Goal: Task Accomplishment & Management: Use online tool/utility

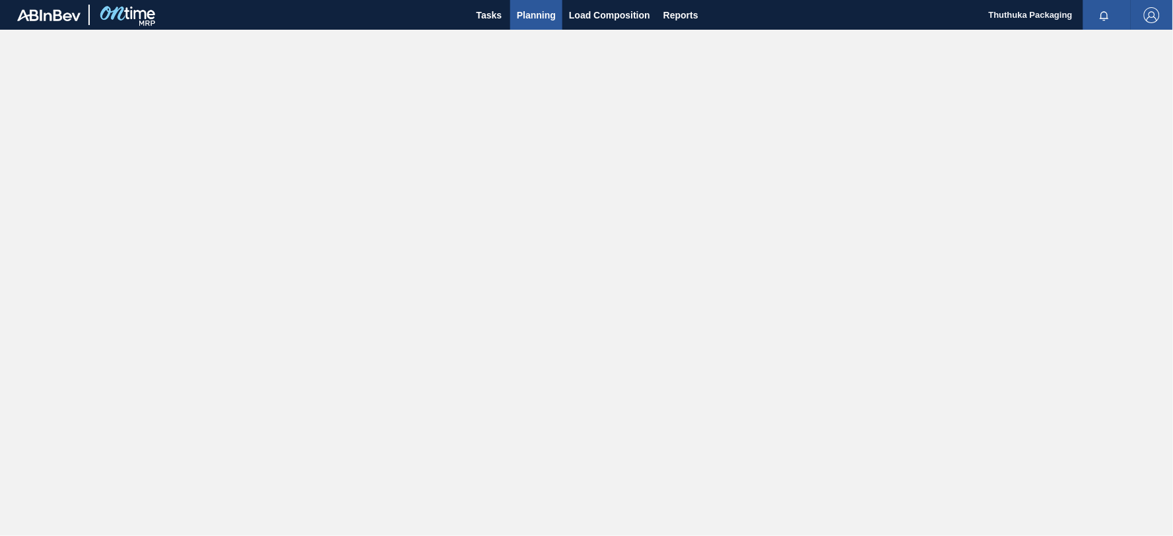
click at [541, 15] on span "Planning" at bounding box center [536, 15] width 39 height 16
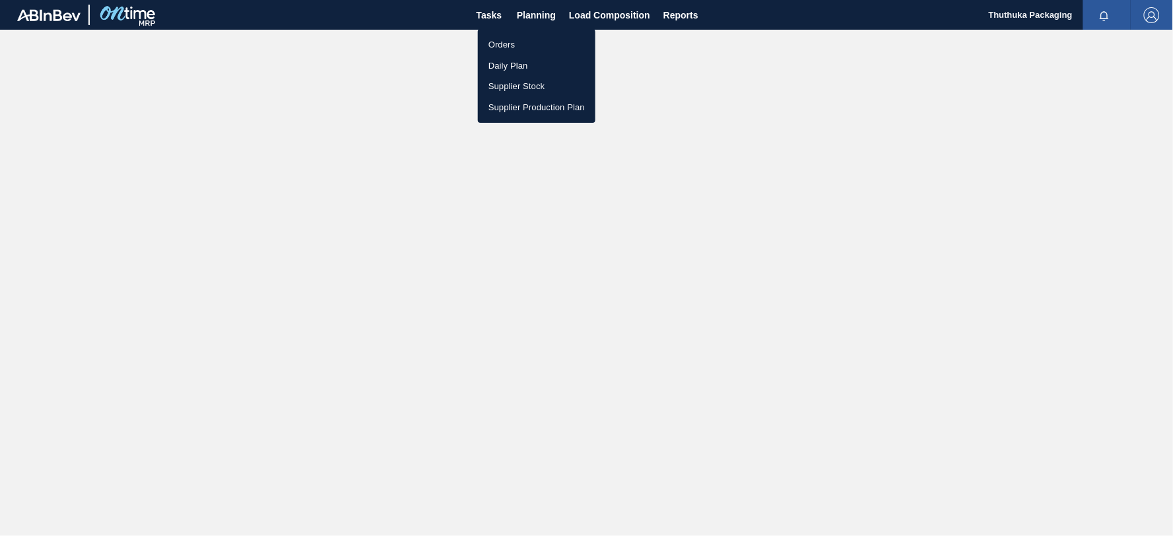
click at [507, 44] on li "Orders" at bounding box center [537, 44] width 118 height 21
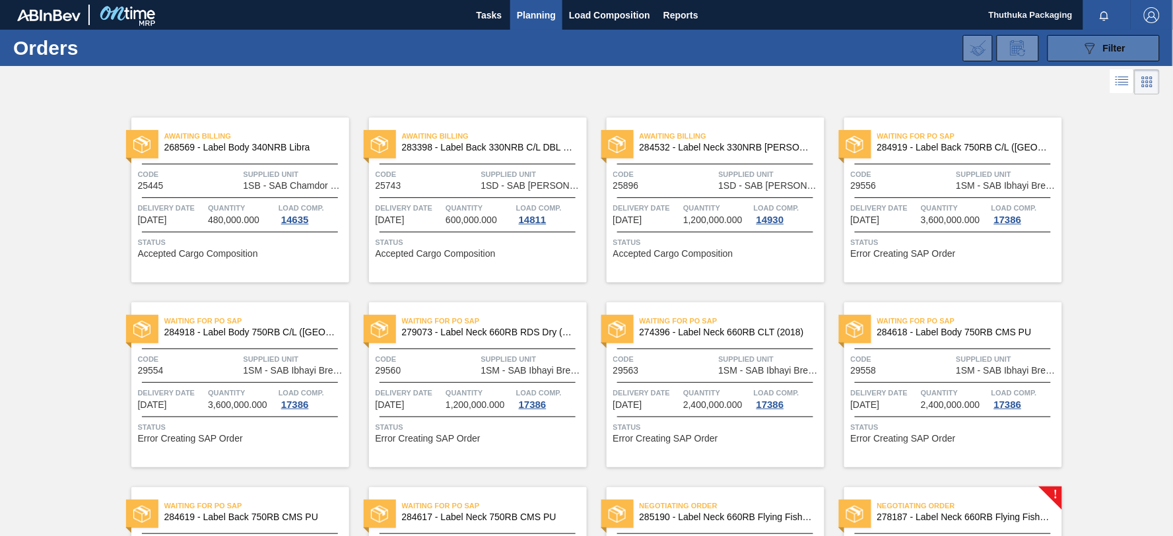
click at [1087, 43] on icon at bounding box center [1091, 48] width 10 height 11
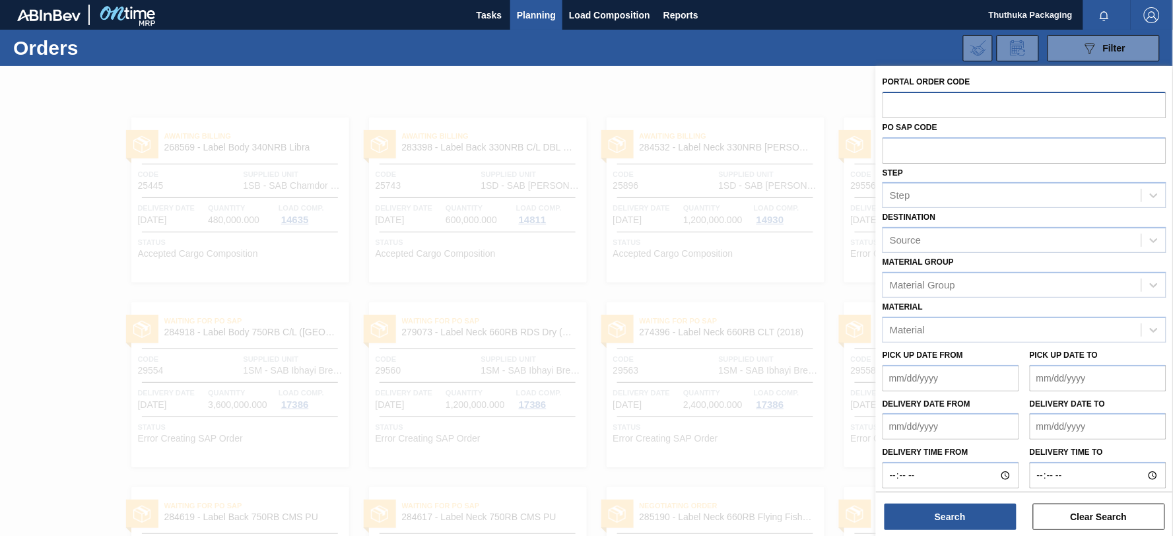
click at [908, 100] on input "text" at bounding box center [1025, 104] width 284 height 25
paste input "text"
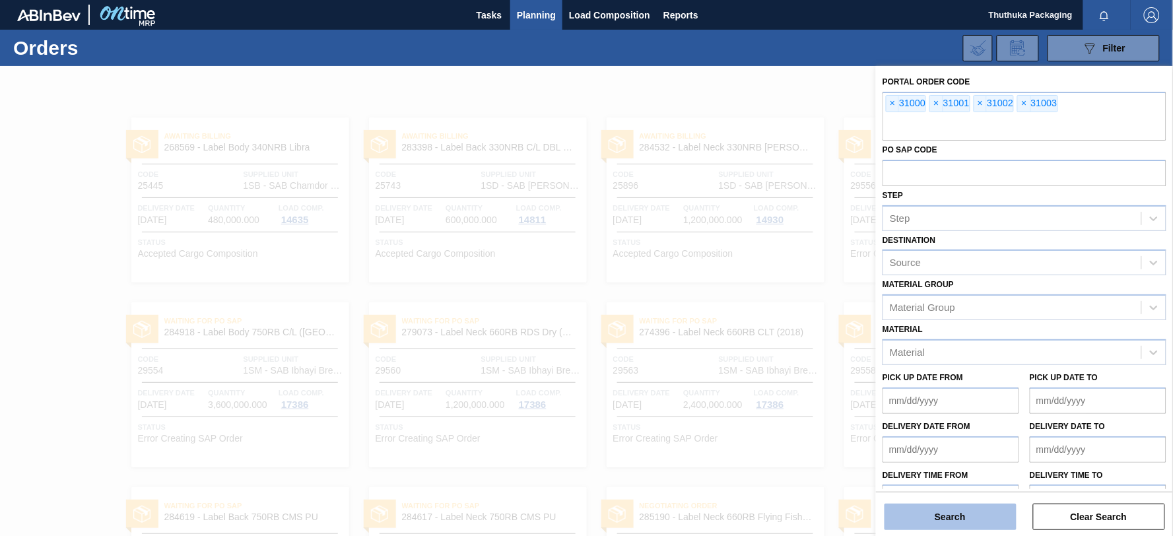
click at [973, 514] on button "Search" at bounding box center [951, 517] width 132 height 26
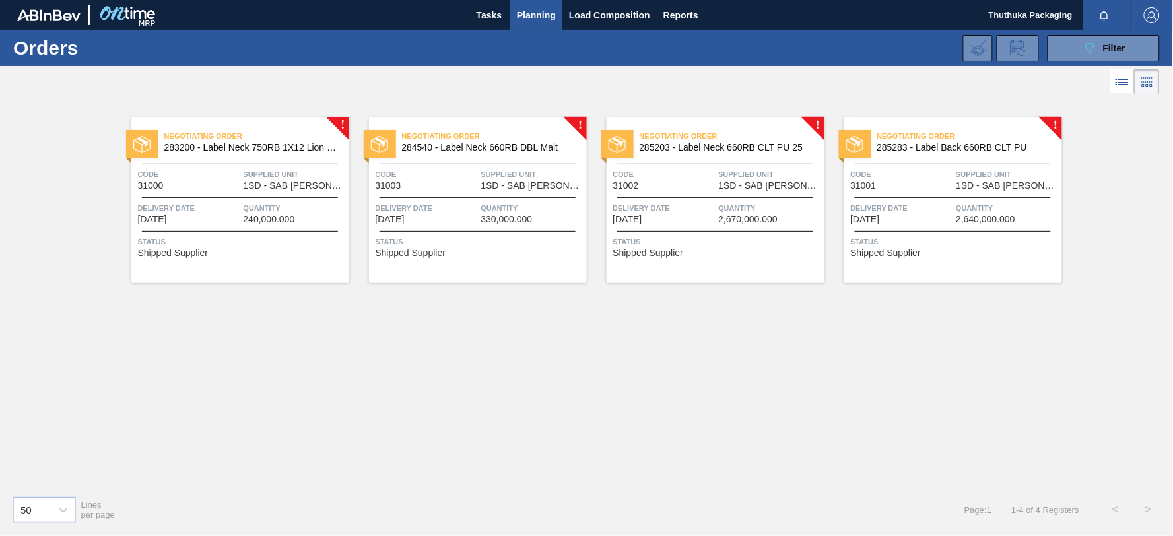
click at [267, 146] on span "283200 - Label Neck 750RB 1X12 Lion Pinc 2022" at bounding box center [251, 148] width 174 height 10
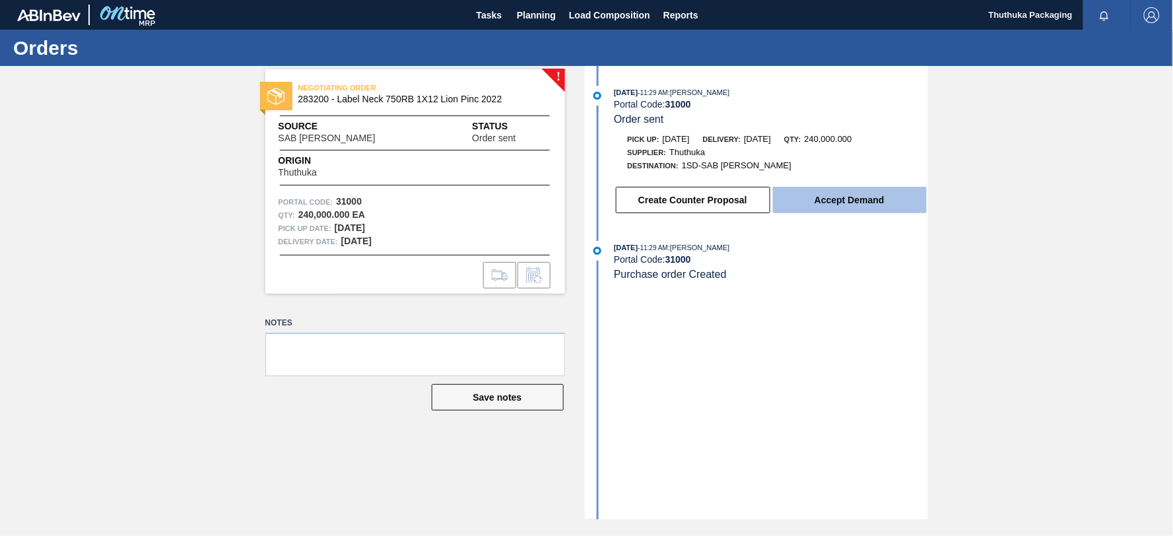
click at [813, 203] on button "Accept Demand" at bounding box center [850, 200] width 154 height 26
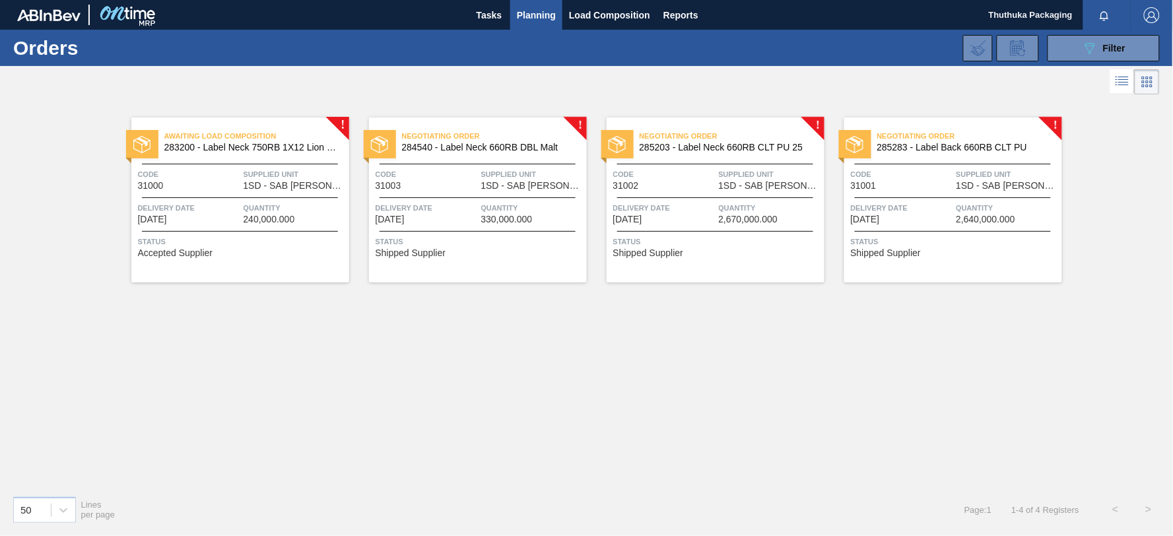
click at [471, 145] on span "284540 - Label Neck 660RB DBL Malt" at bounding box center [489, 148] width 174 height 10
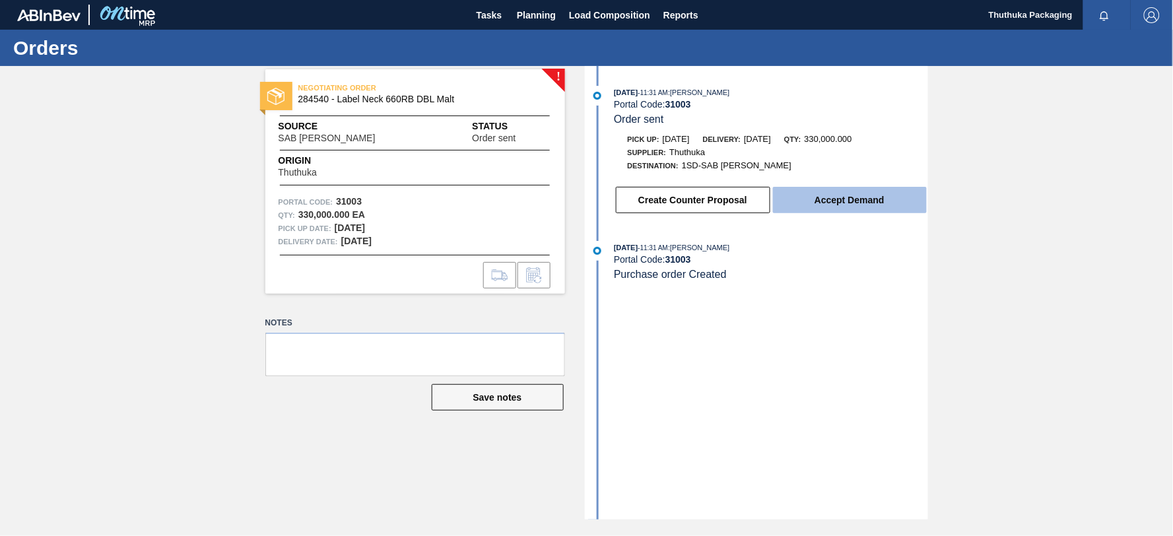
click at [849, 202] on button "Accept Demand" at bounding box center [850, 200] width 154 height 26
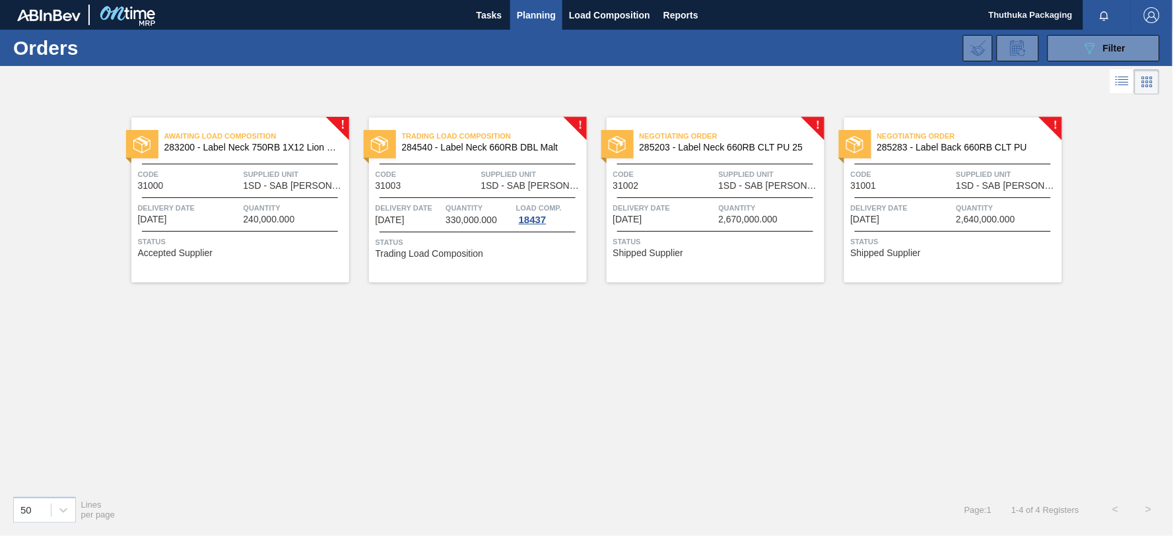
click at [722, 149] on span "285203 - Label Neck 660RB CLT PU 25" at bounding box center [727, 148] width 174 height 10
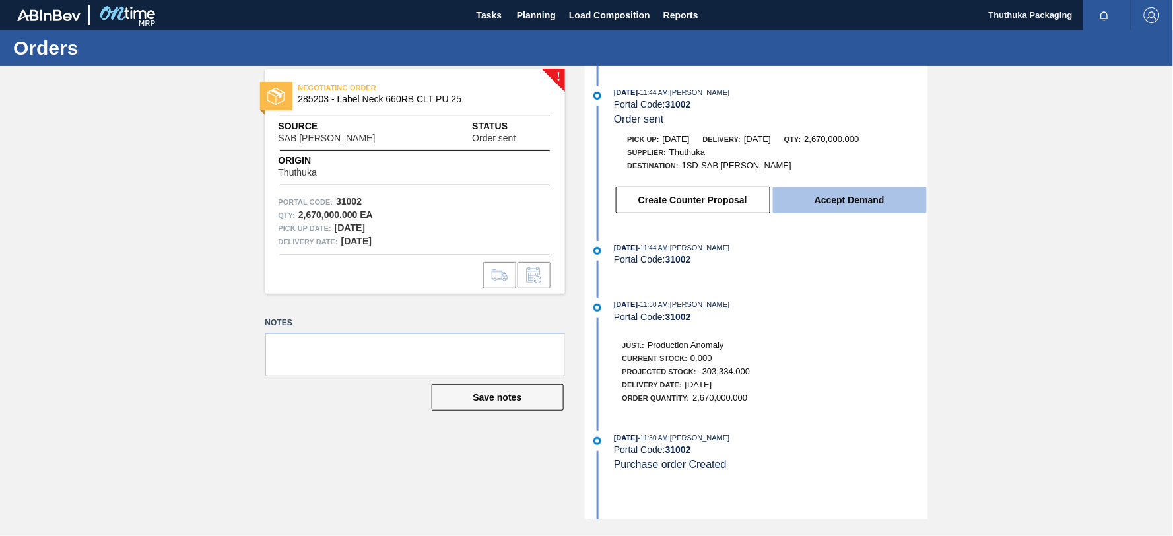
click at [803, 203] on button "Accept Demand" at bounding box center [850, 200] width 154 height 26
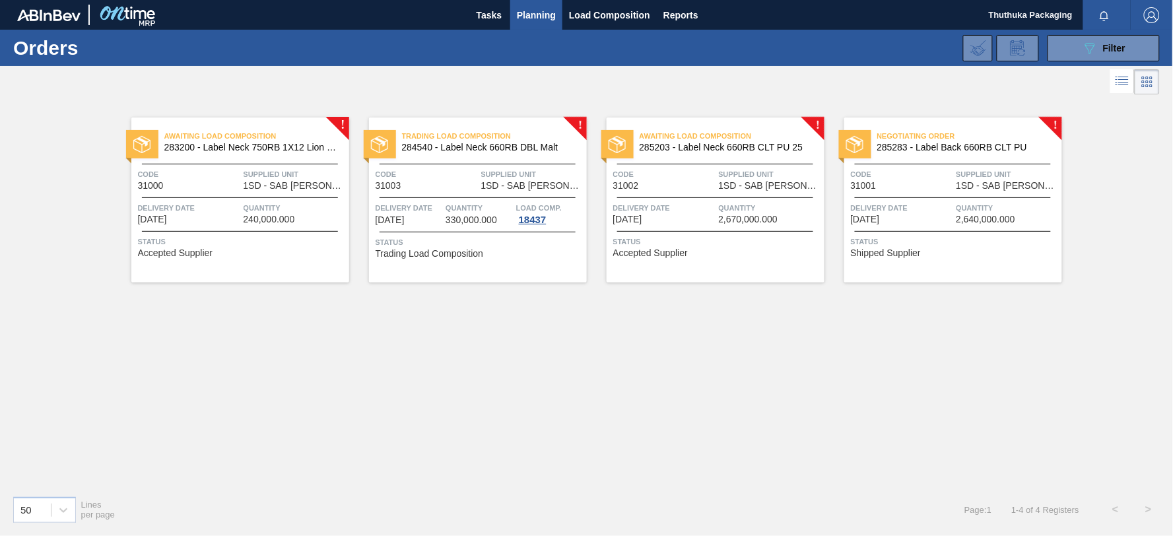
click at [911, 148] on span "285283 - Label Back 660RB CLT PU" at bounding box center [965, 148] width 174 height 10
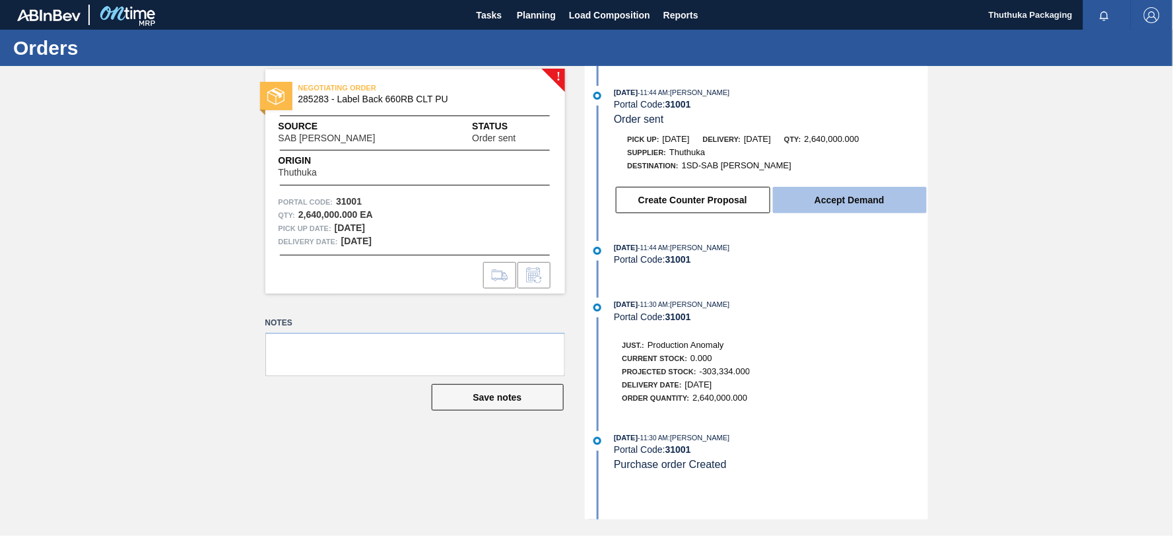
click at [862, 203] on button "Accept Demand" at bounding box center [850, 200] width 154 height 26
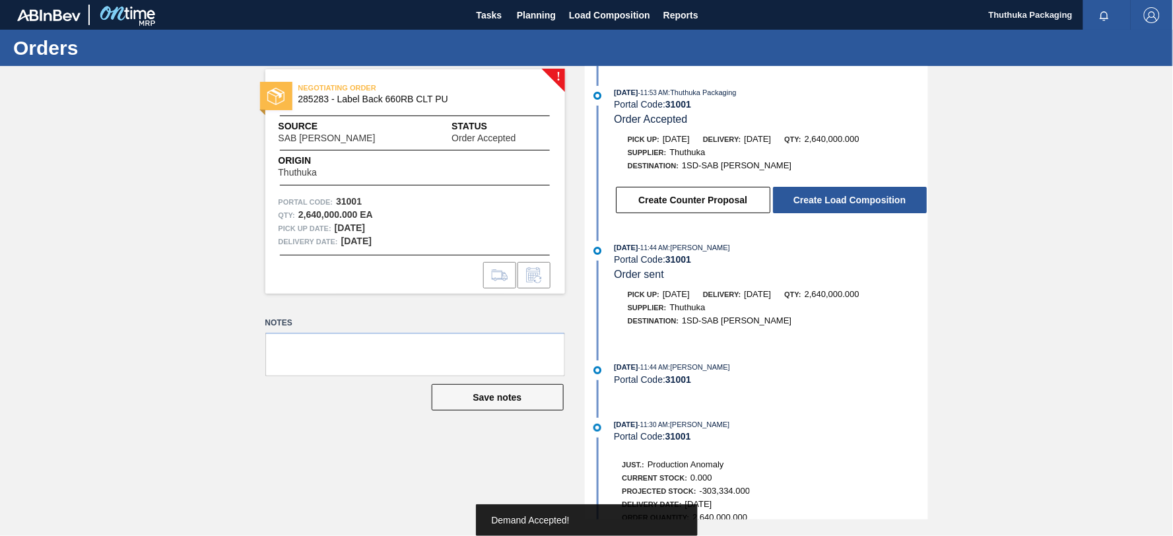
click at [862, 203] on button "Create Load Composition" at bounding box center [850, 200] width 154 height 26
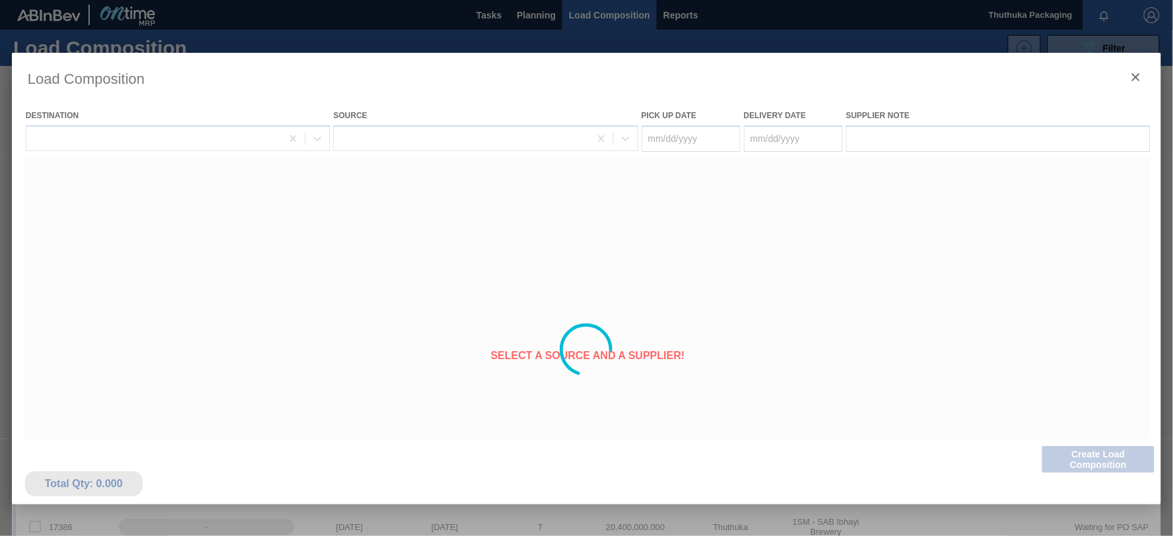
type Date "[DATE]"
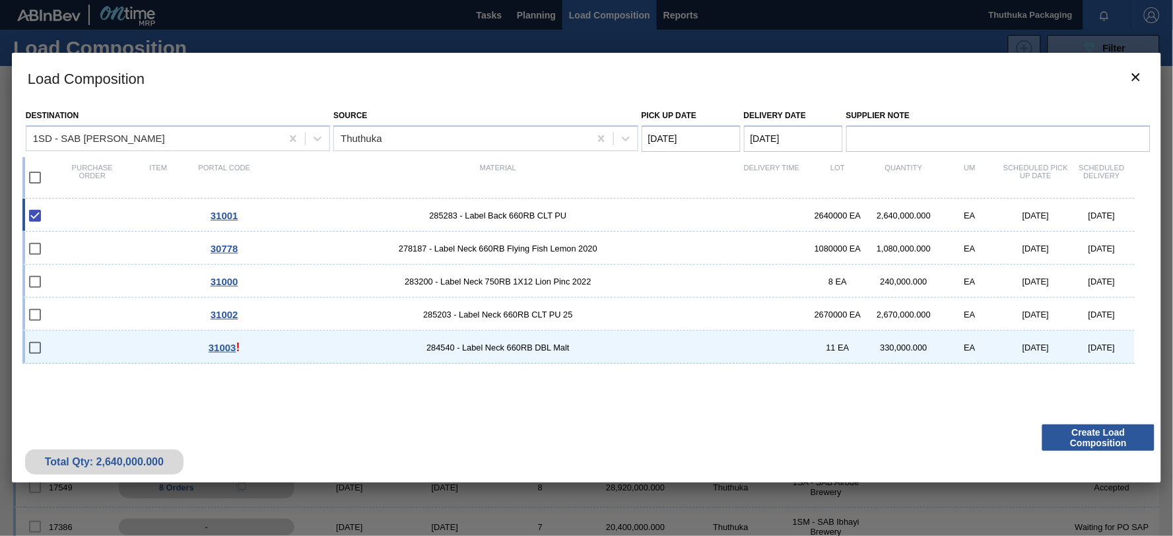
click at [36, 177] on input "checkbox" at bounding box center [35, 178] width 28 height 28
checkbox input "true"
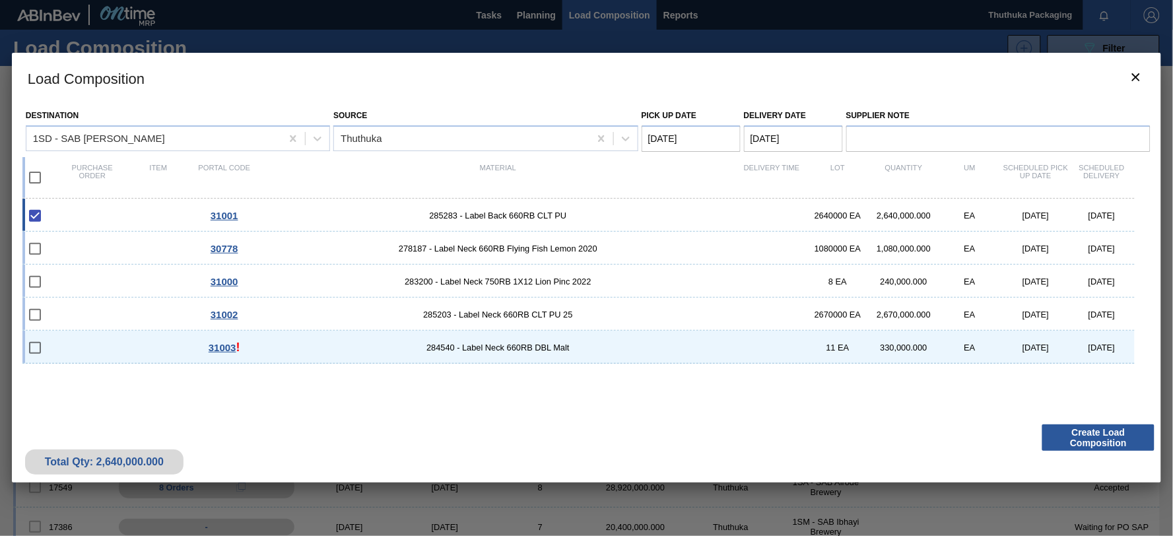
checkbox input "true"
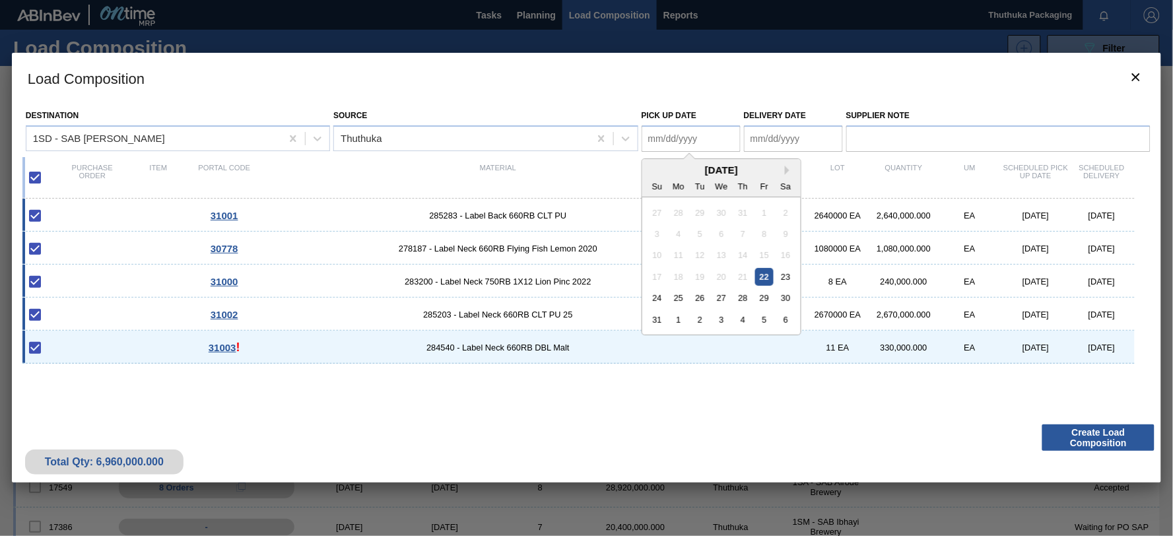
click at [709, 134] on Date "Pick up Date" at bounding box center [691, 138] width 99 height 26
click at [764, 275] on div "22" at bounding box center [764, 277] width 18 height 18
type Date "[DATE]"
click at [769, 143] on Date "Delivery Date" at bounding box center [793, 138] width 99 height 26
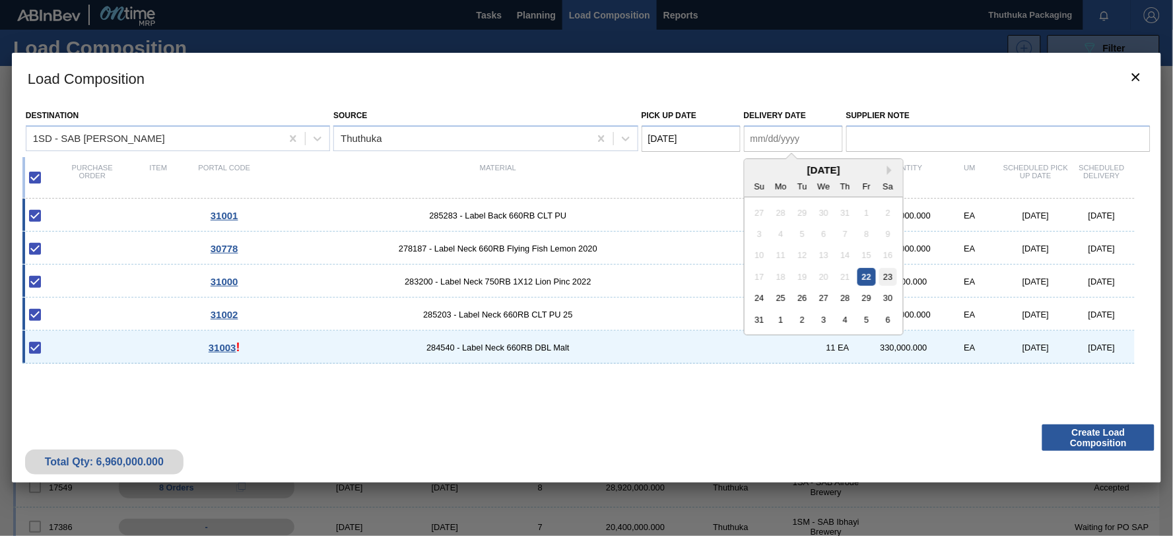
click at [892, 276] on div "23" at bounding box center [889, 277] width 18 height 18
type Date "[DATE]"
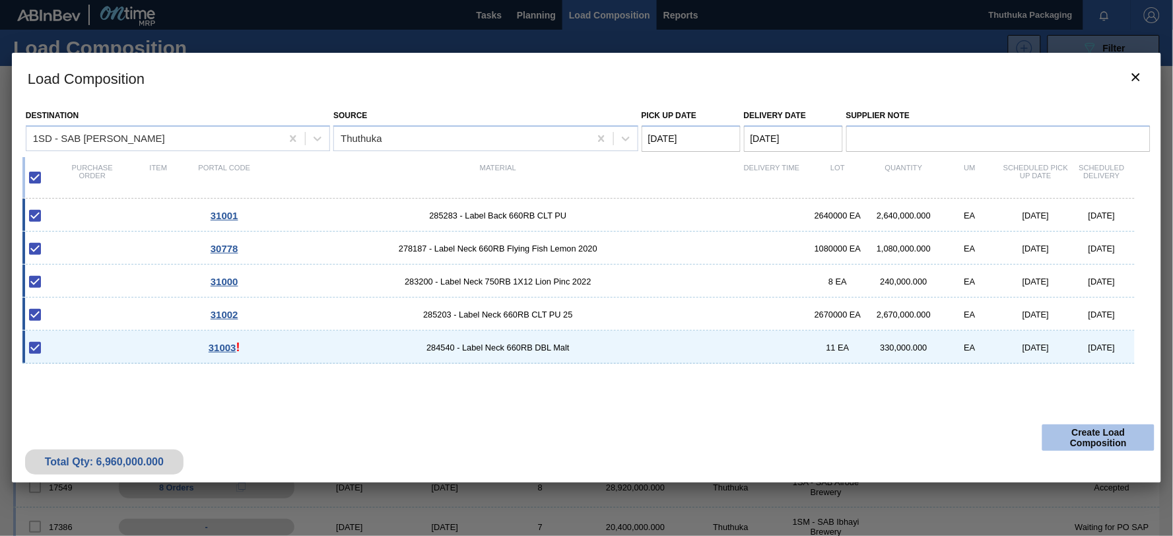
click at [1066, 433] on button "Create Load Composition" at bounding box center [1099, 438] width 112 height 26
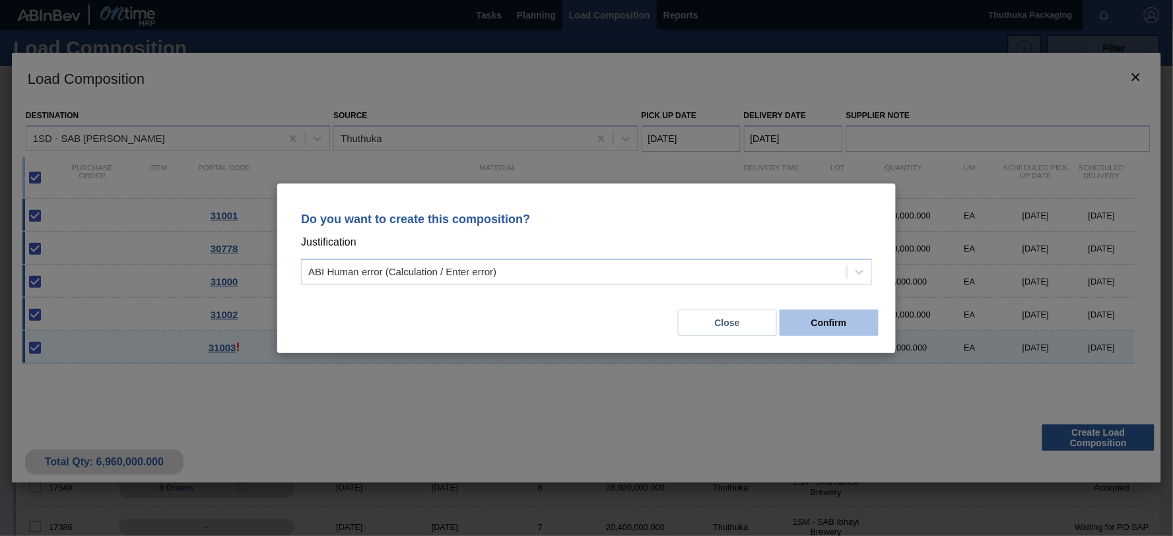
click at [836, 328] on button "Confirm" at bounding box center [829, 323] width 99 height 26
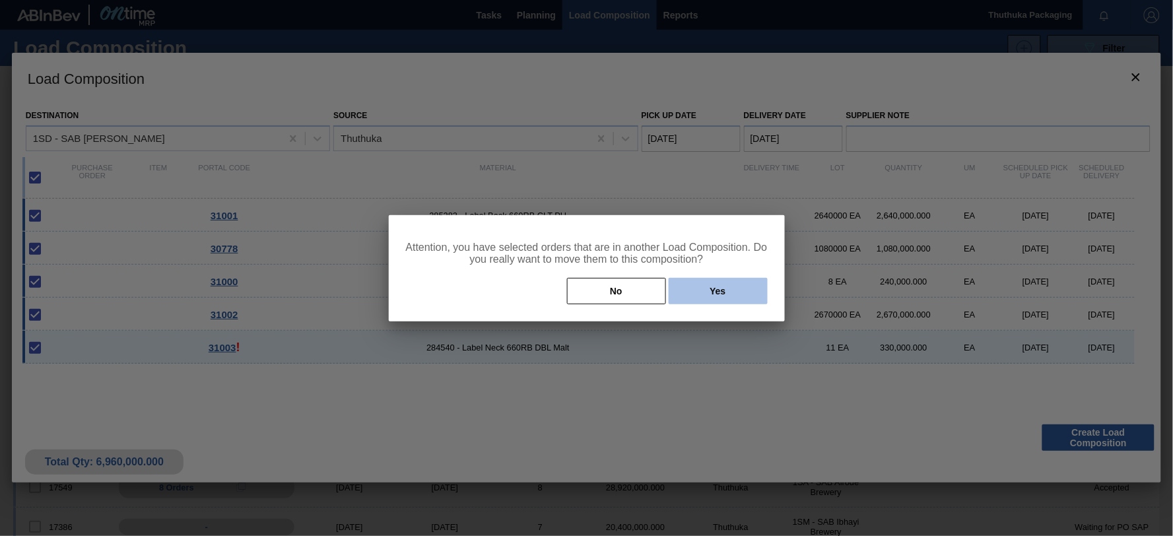
click at [735, 293] on button "Yes" at bounding box center [718, 291] width 99 height 26
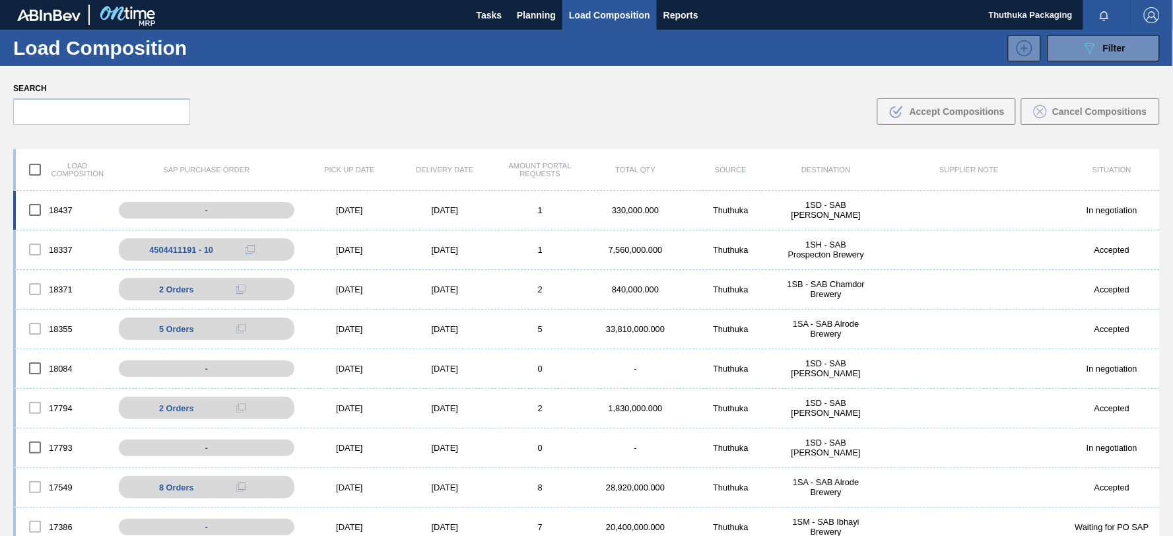
click at [616, 209] on div "330,000.000" at bounding box center [635, 210] width 95 height 10
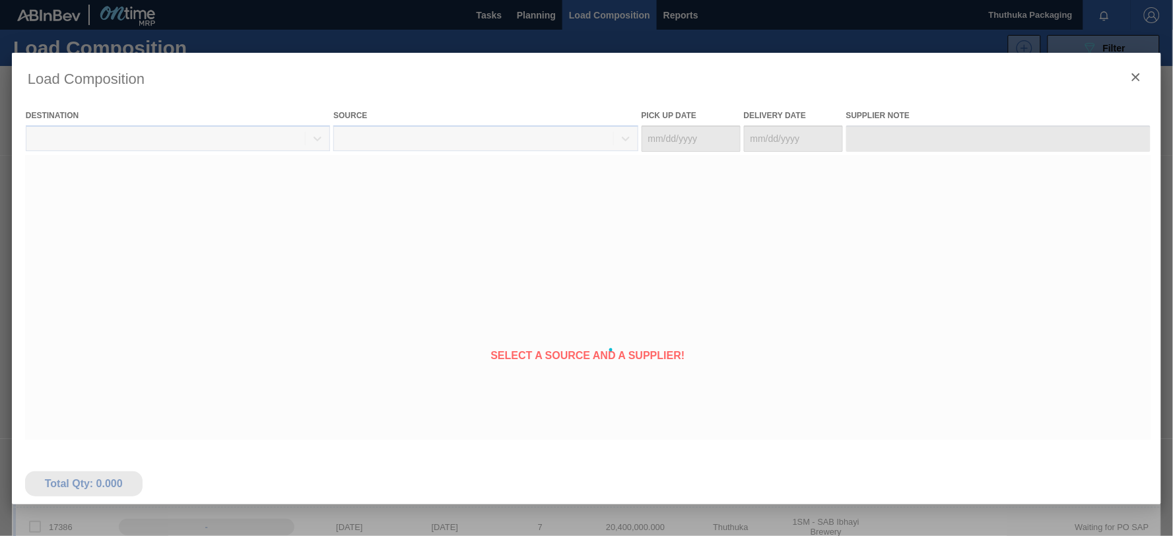
type Date "[DATE]"
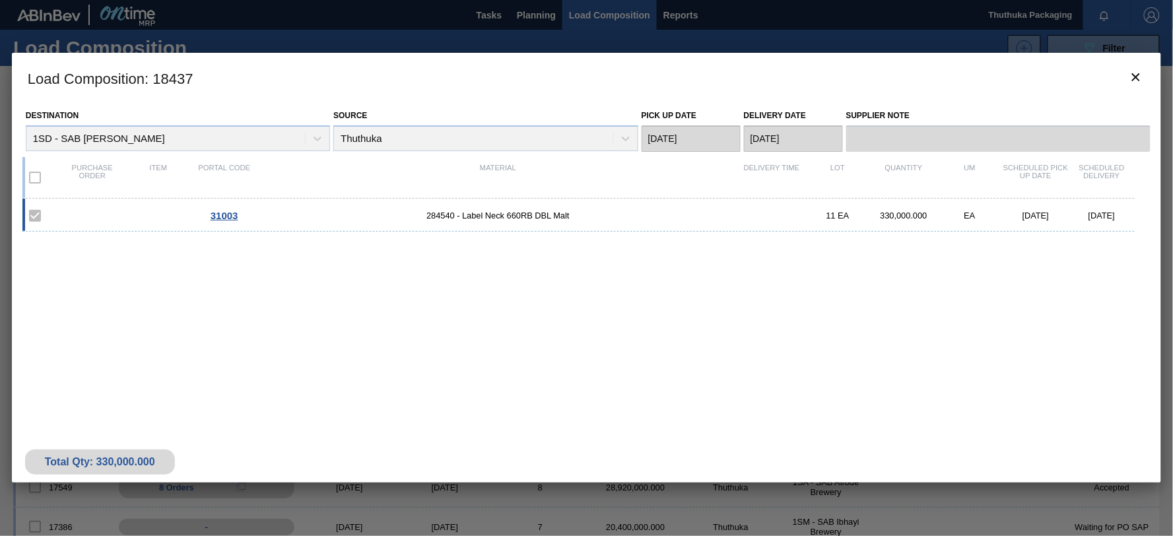
click at [218, 216] on span "31003" at bounding box center [225, 215] width 28 height 11
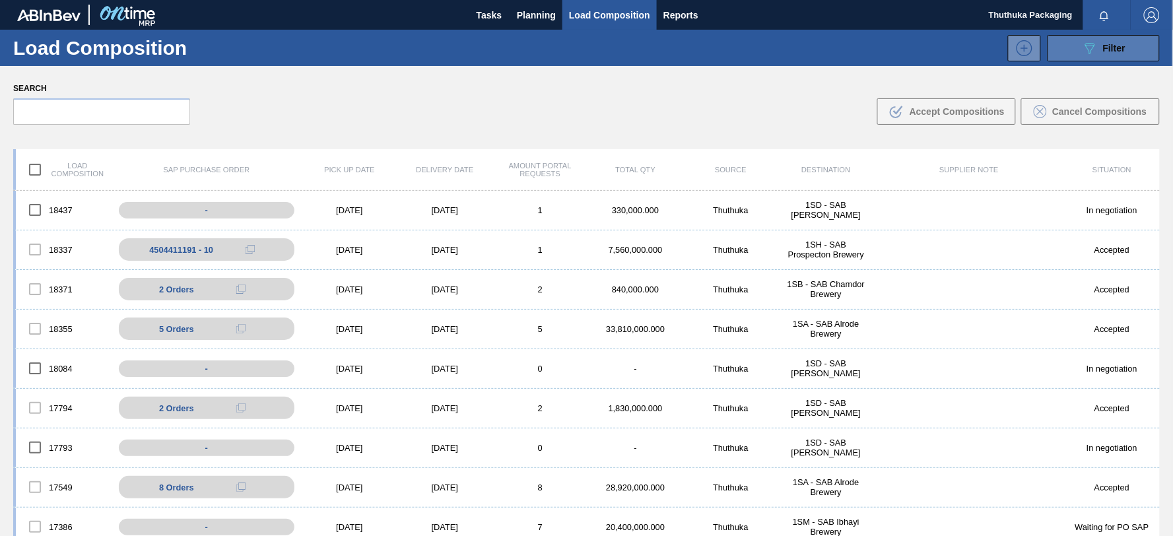
click at [1094, 49] on icon "089F7B8B-B2A5-4AFE-B5C0-19BA573D28AC" at bounding box center [1090, 48] width 16 height 16
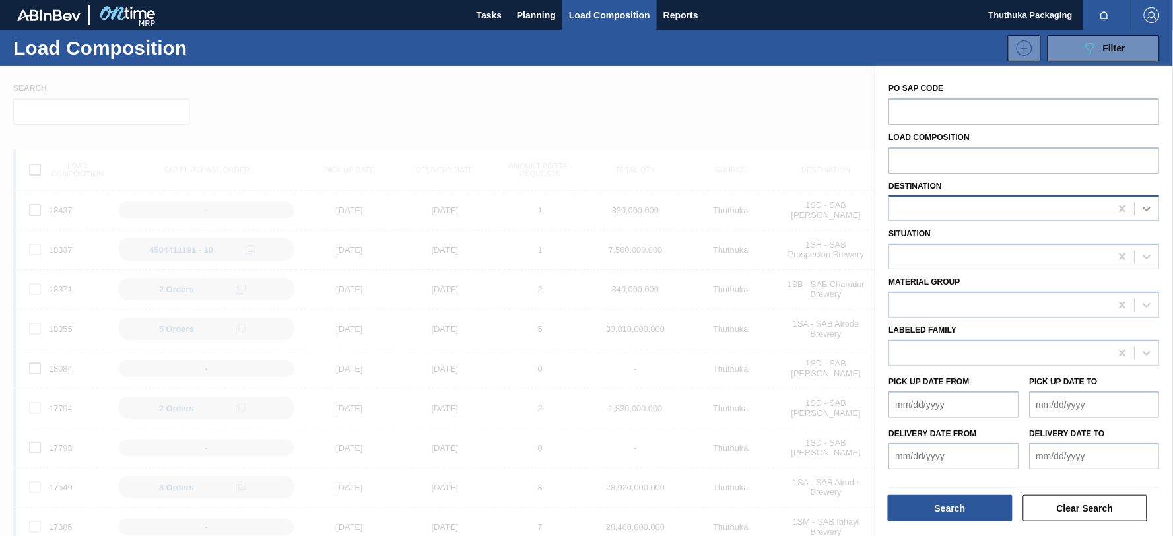
click at [1150, 205] on icon at bounding box center [1147, 208] width 13 height 13
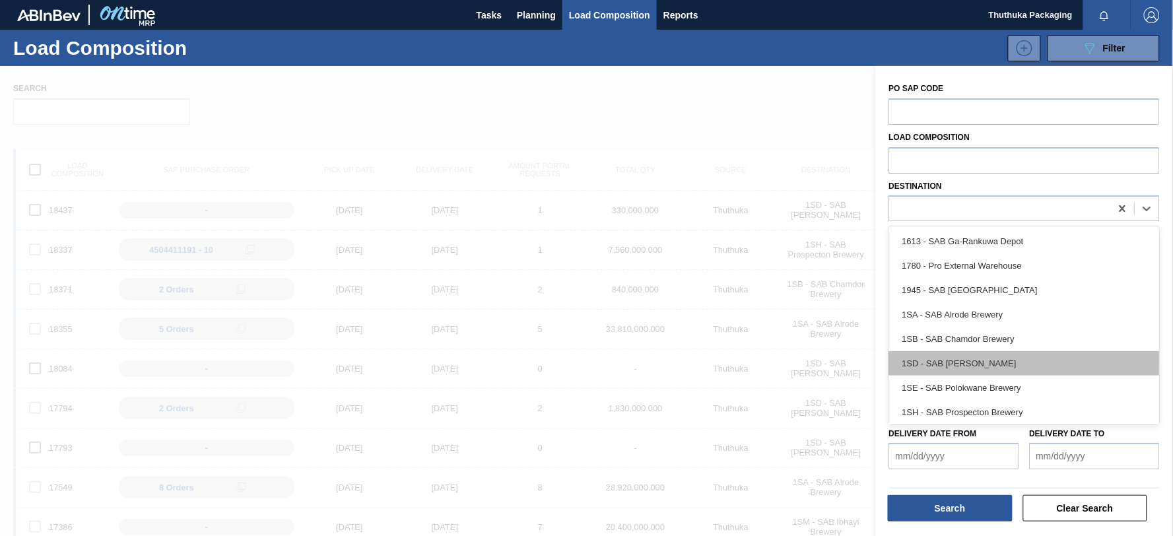
click at [1017, 360] on div "1SD - SAB [PERSON_NAME]" at bounding box center [1024, 363] width 271 height 24
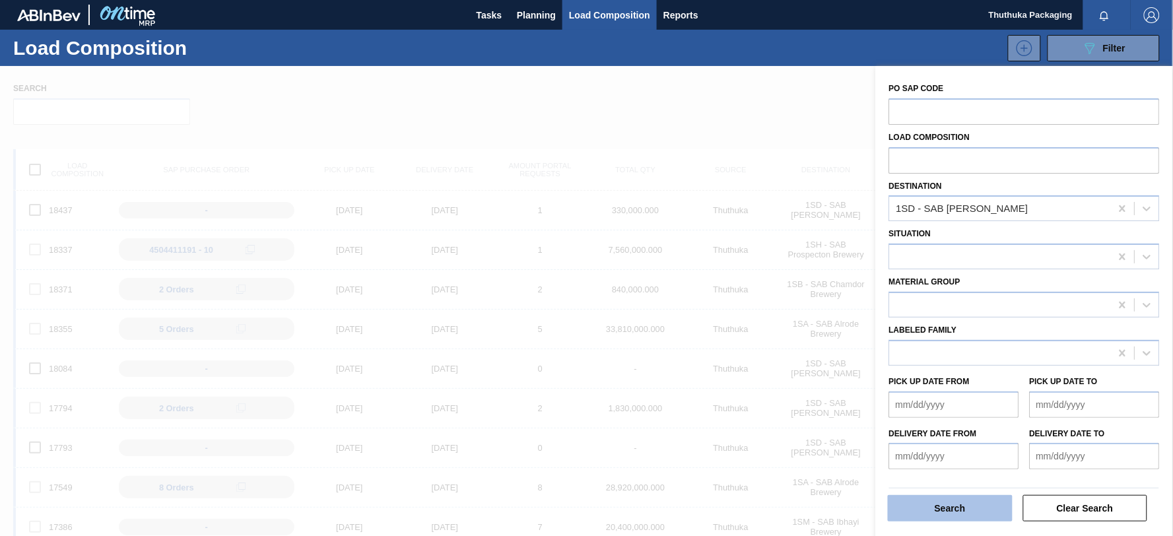
click at [931, 509] on button "Search" at bounding box center [950, 508] width 125 height 26
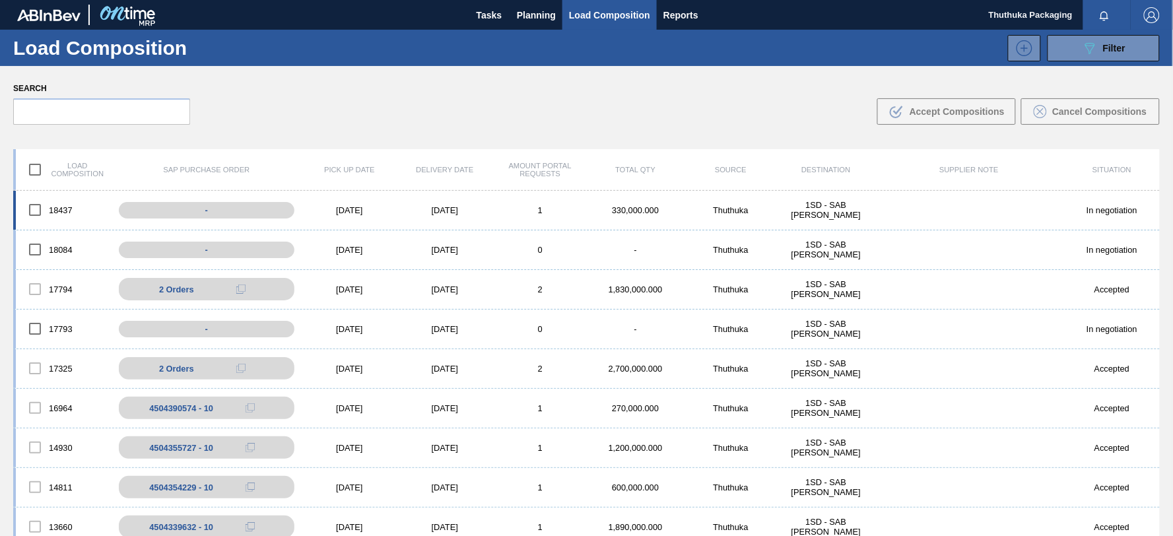
click at [817, 212] on div "1SD - SAB [PERSON_NAME]" at bounding box center [826, 210] width 95 height 20
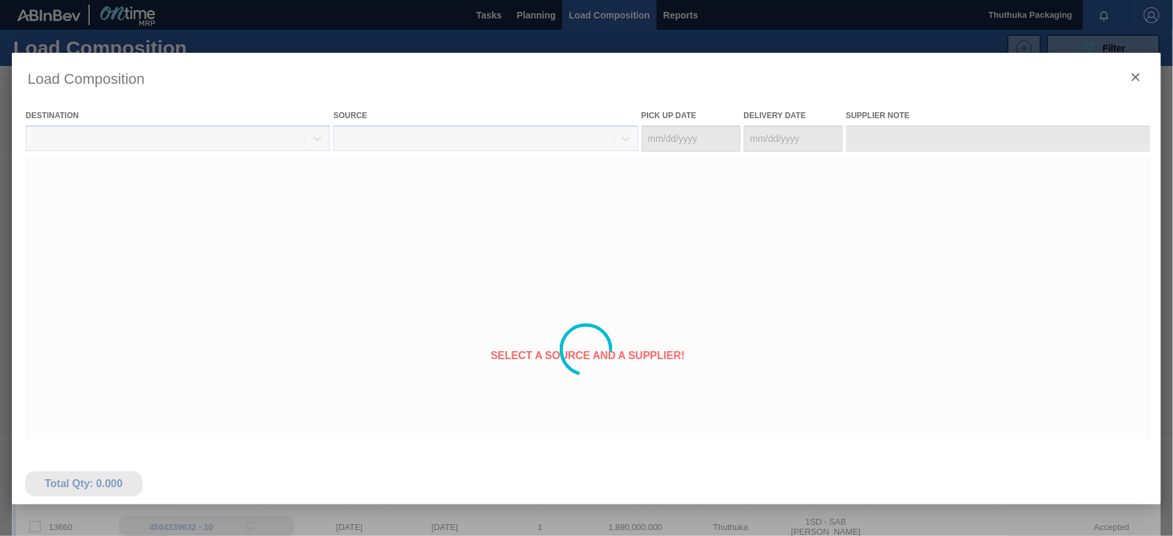
type Date "[DATE]"
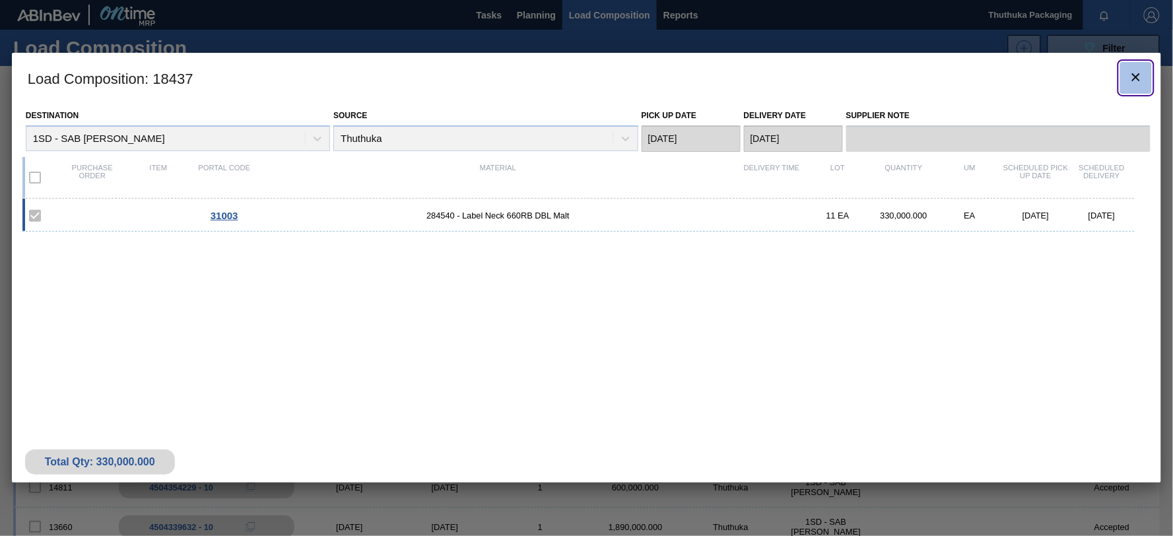
click at [1136, 82] on icon "botão de ícone" at bounding box center [1137, 77] width 16 height 16
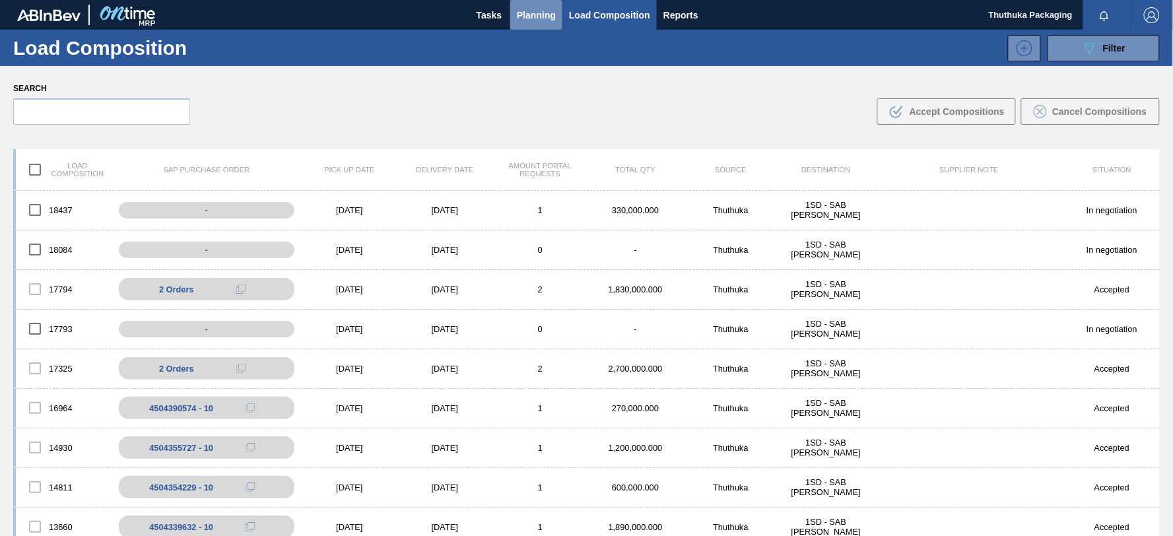
click at [537, 13] on span "Planning" at bounding box center [536, 15] width 39 height 16
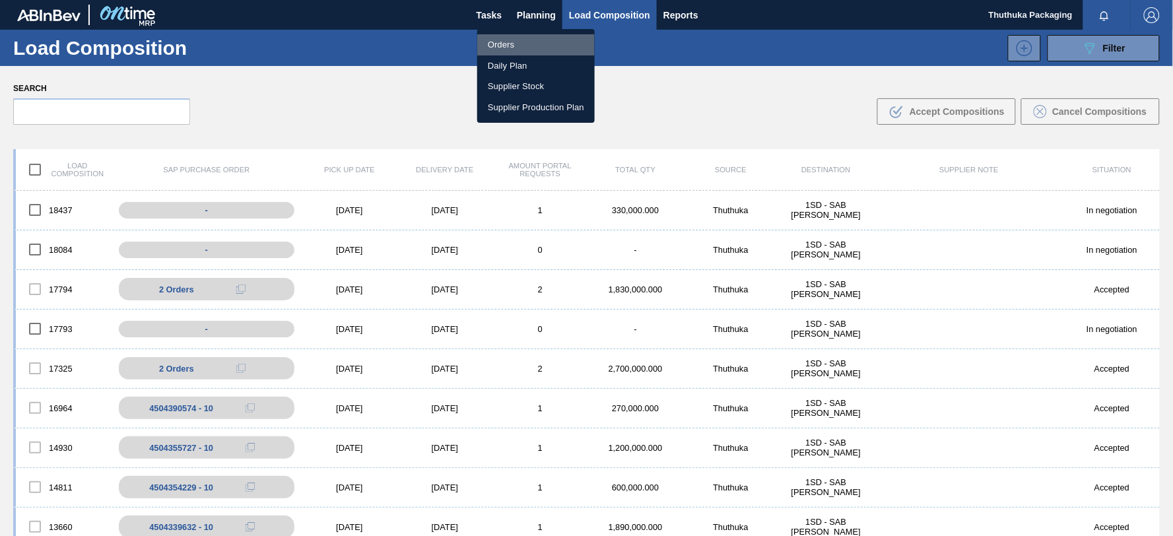
click at [498, 43] on li "Orders" at bounding box center [536, 44] width 118 height 21
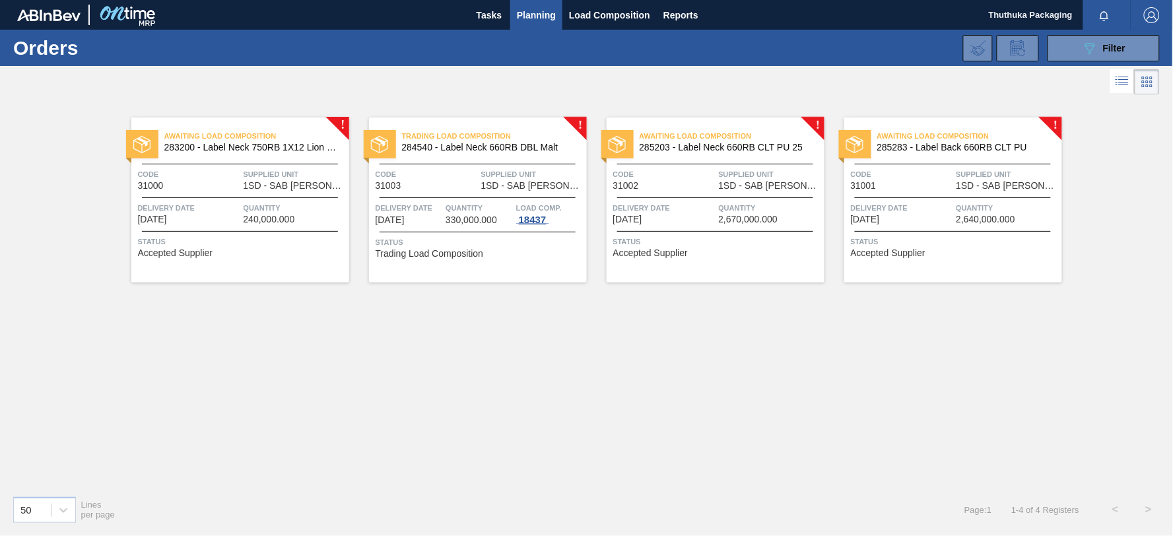
click at [532, 221] on div "18437" at bounding box center [532, 220] width 33 height 11
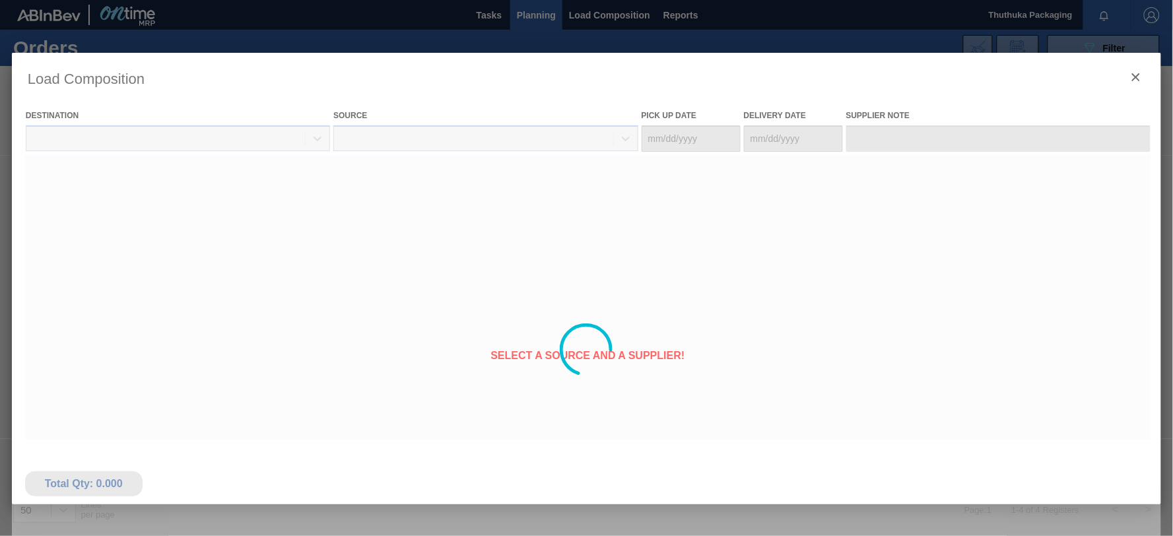
type Date "[DATE]"
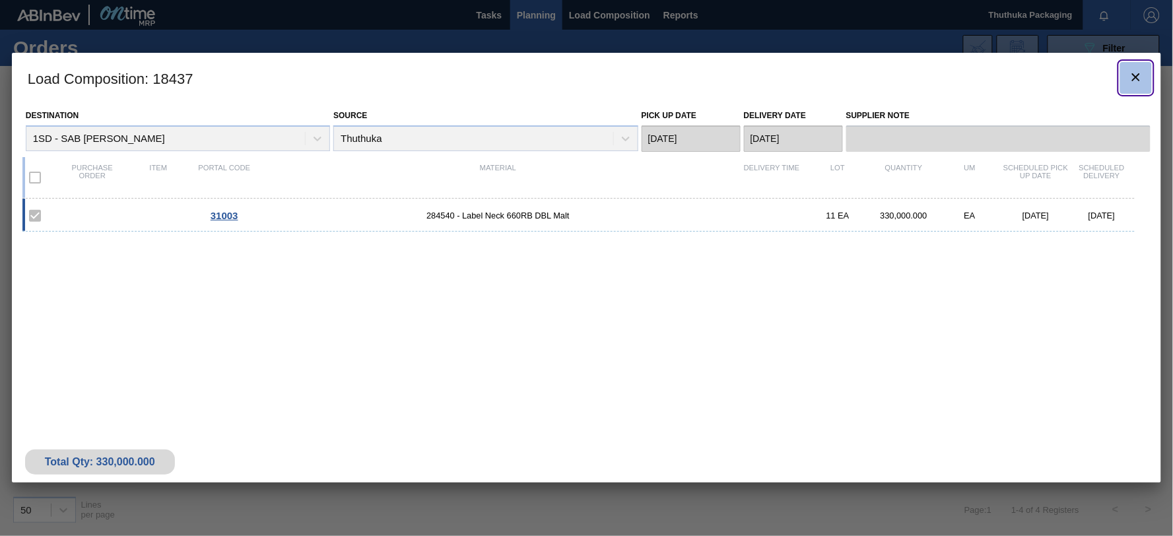
click at [1136, 77] on icon "botão de ícone" at bounding box center [1136, 77] width 8 height 8
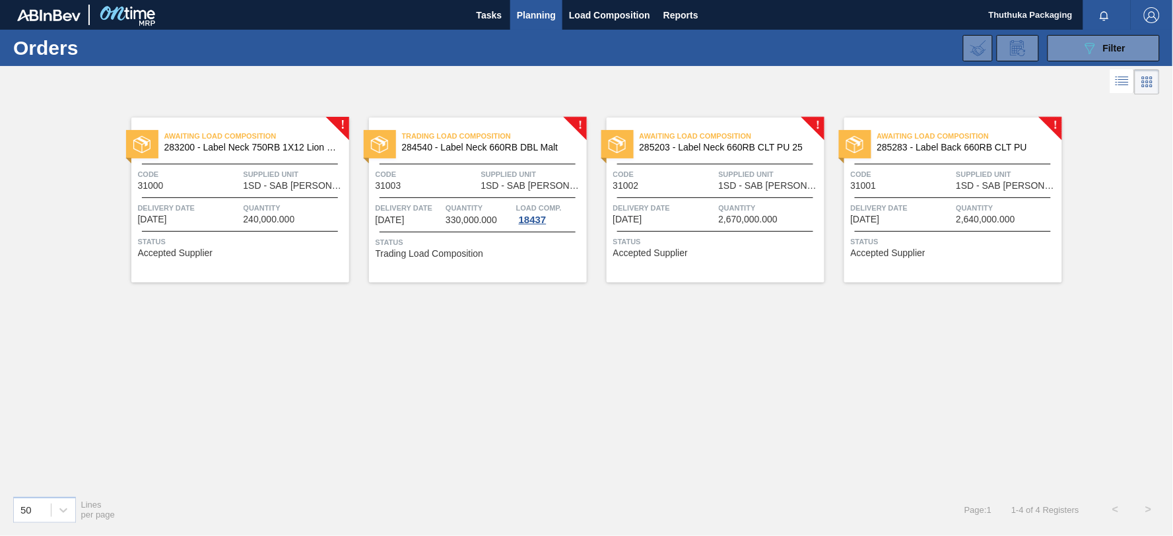
click at [296, 148] on span "283200 - Label Neck 750RB 1X12 Lion Pinc 2022" at bounding box center [251, 148] width 174 height 10
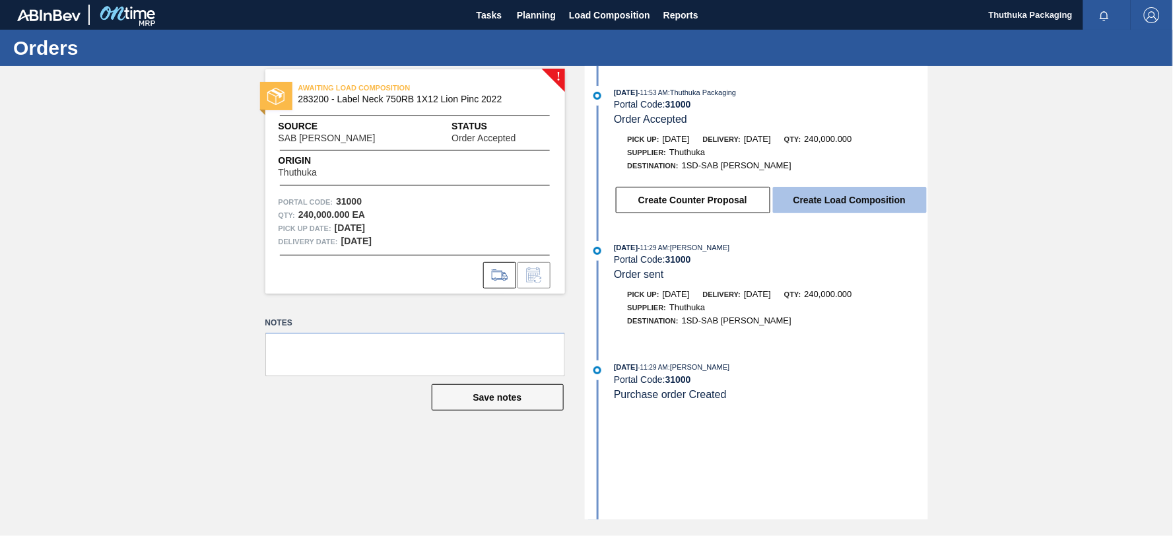
click at [837, 201] on button "Create Load Composition" at bounding box center [850, 200] width 154 height 26
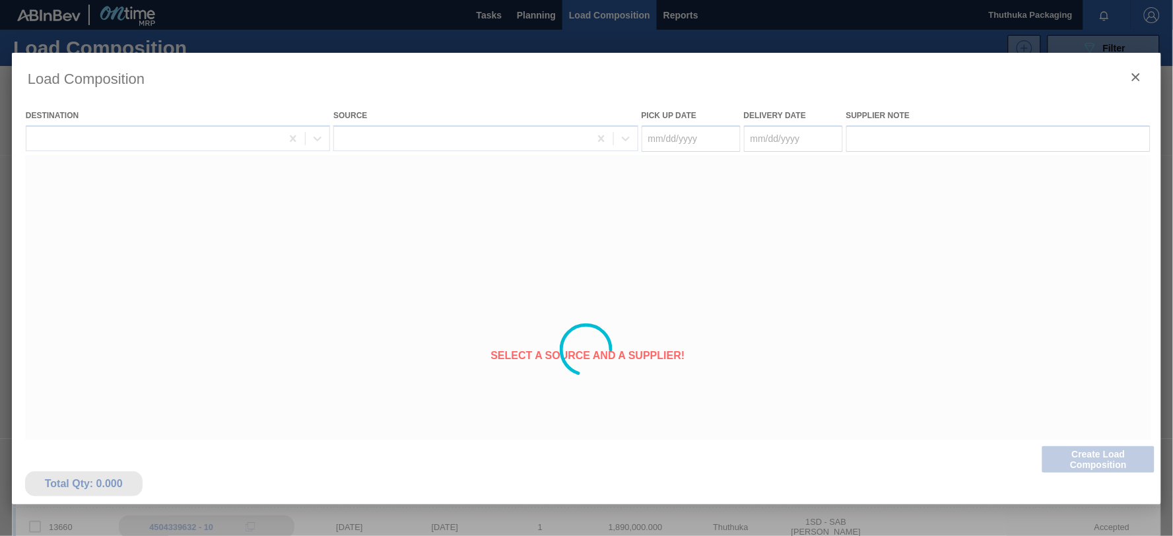
type Date "[DATE]"
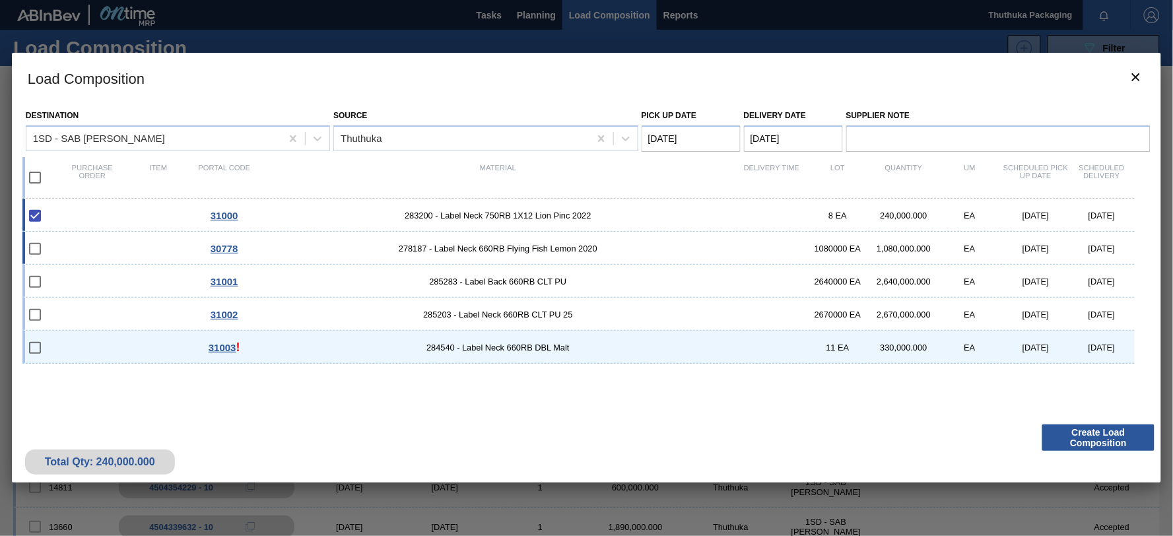
click at [38, 249] on input "checkbox" at bounding box center [35, 249] width 28 height 28
checkbox input "false"
click at [34, 176] on input "checkbox" at bounding box center [35, 178] width 28 height 28
checkbox input "true"
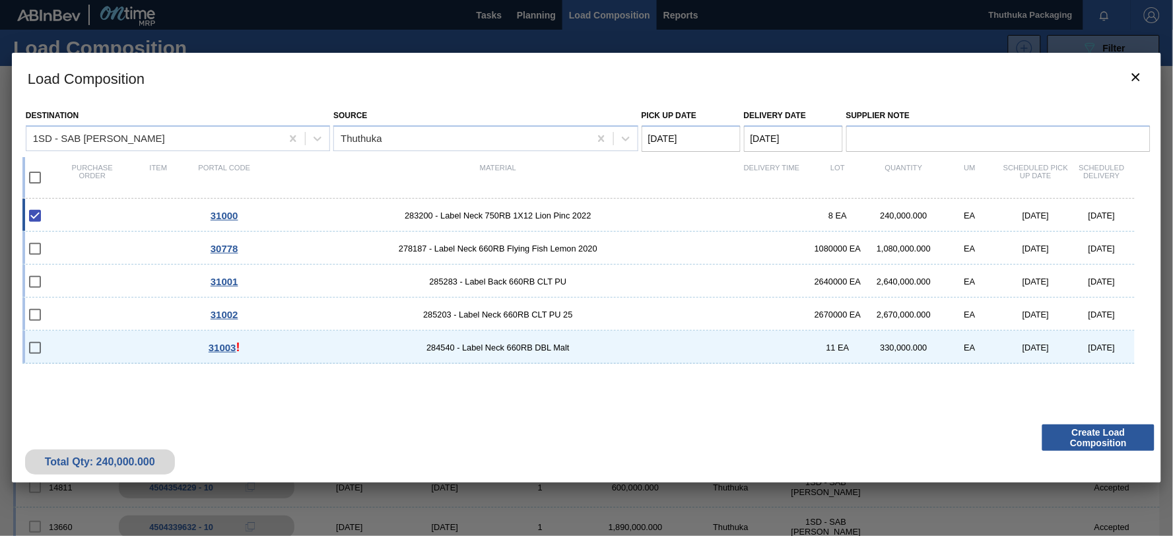
checkbox input "true"
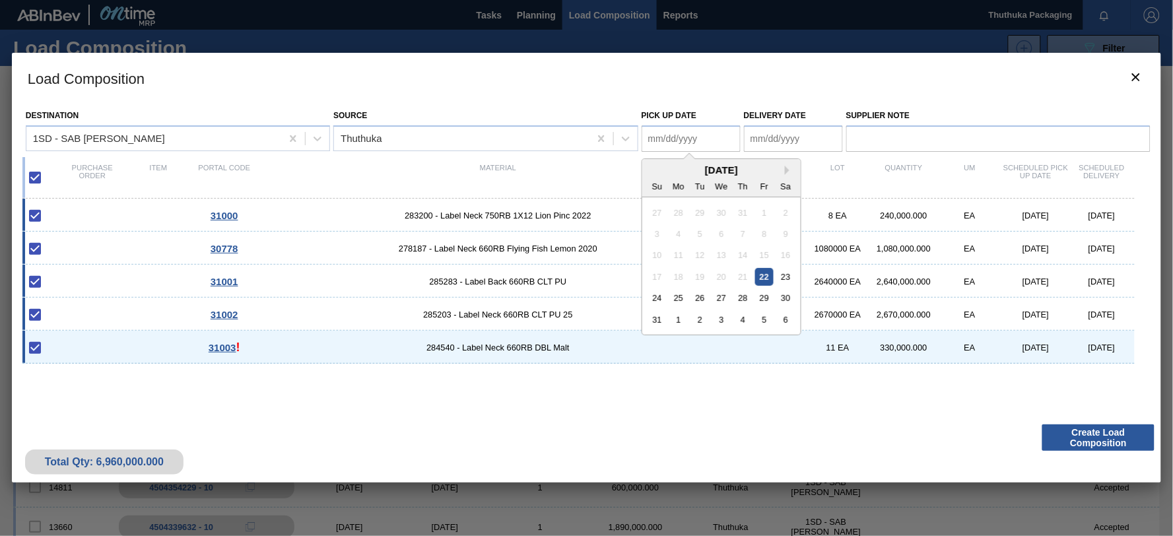
click at [699, 135] on Date "Pick up Date" at bounding box center [691, 138] width 99 height 26
click at [768, 275] on div "22" at bounding box center [764, 277] width 18 height 18
type Date "[DATE]"
click at [807, 137] on Date "Delivery Date" at bounding box center [793, 138] width 99 height 26
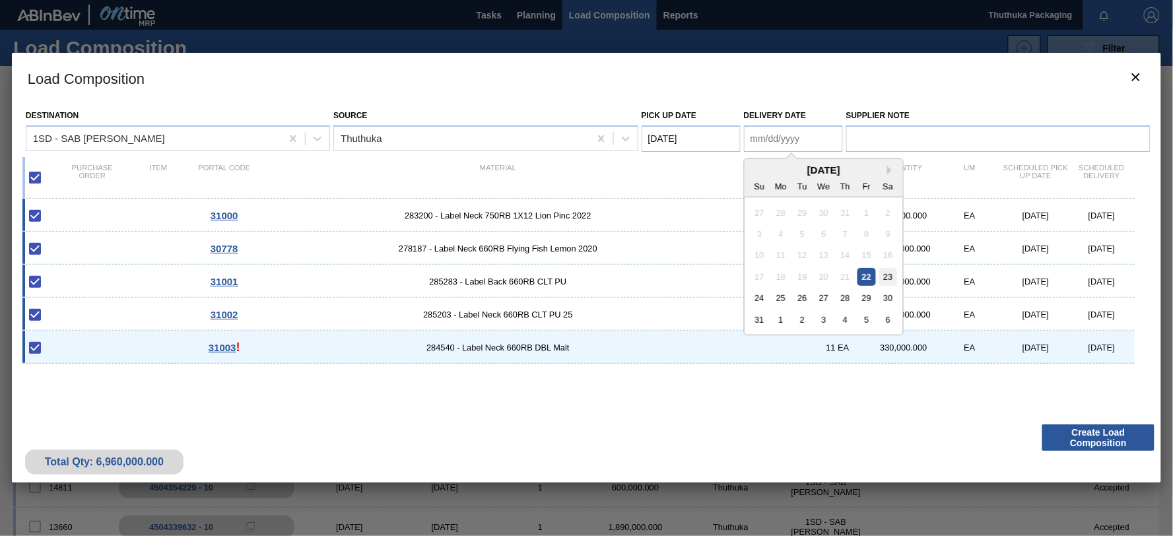
click at [888, 277] on div "23" at bounding box center [889, 277] width 18 height 18
type Date "[DATE]"
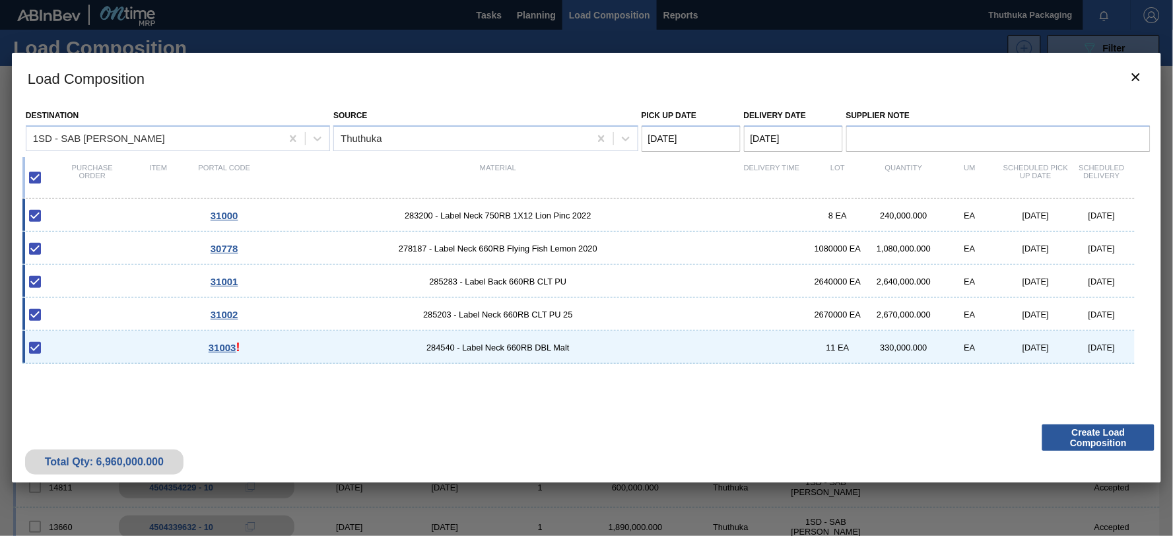
click at [229, 348] on span "31003" at bounding box center [223, 347] width 28 height 11
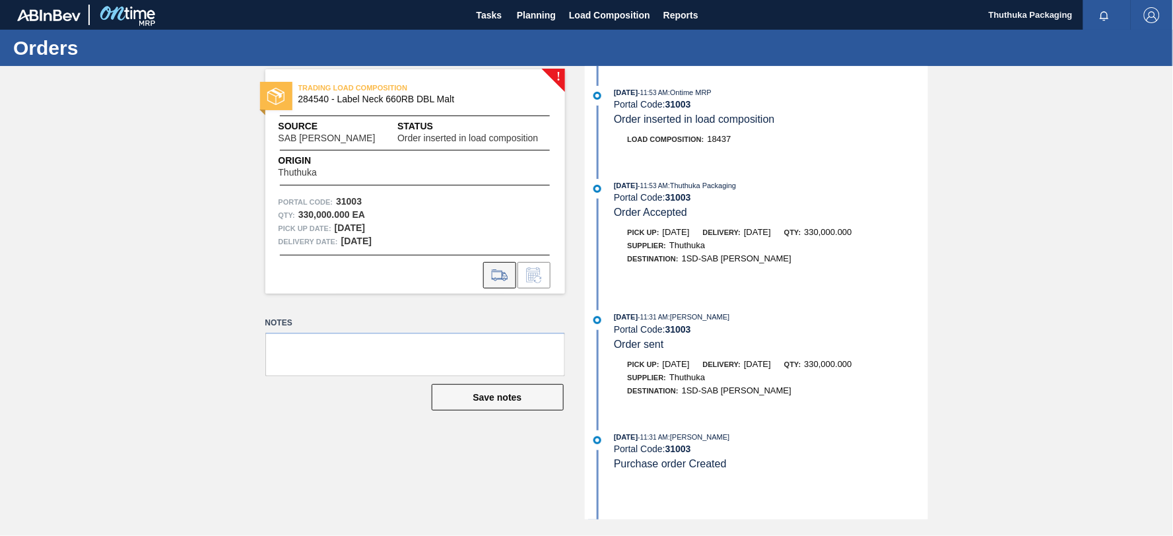
click at [499, 273] on icon at bounding box center [499, 275] width 21 height 16
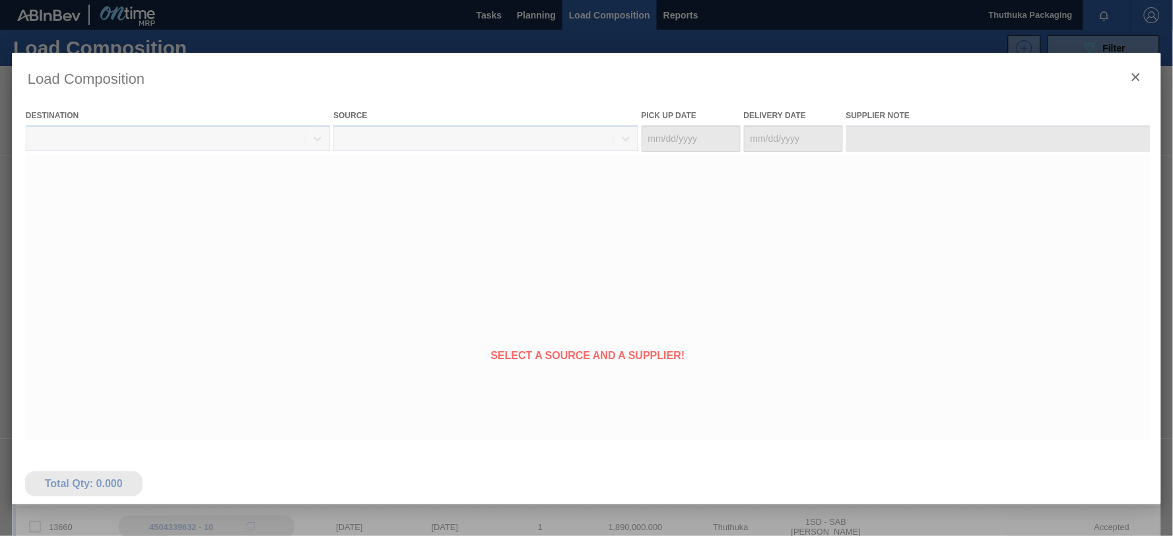
type Date "[DATE]"
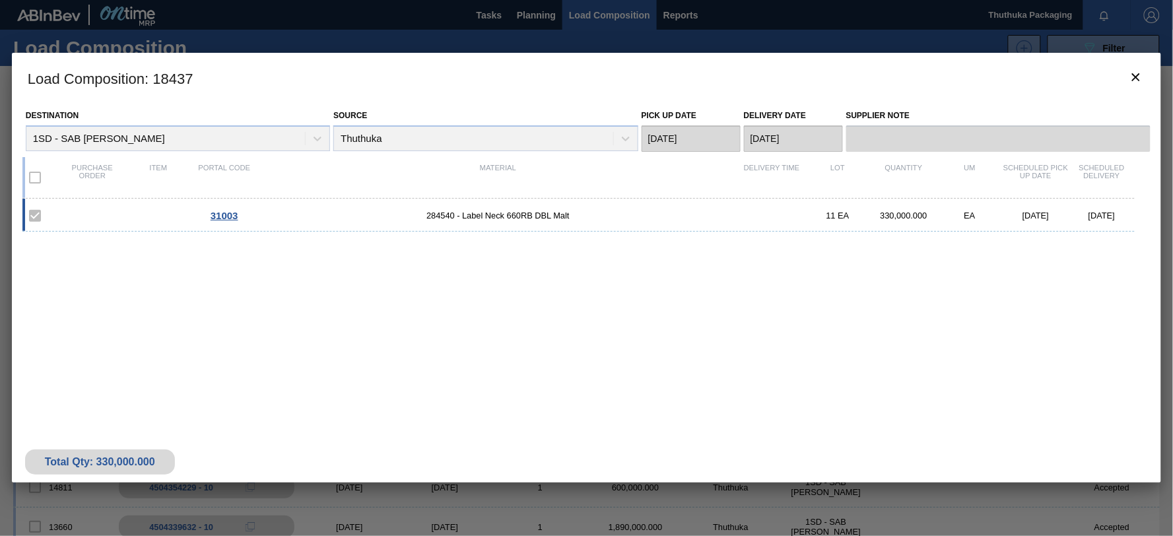
click at [228, 217] on span "31003" at bounding box center [225, 215] width 28 height 11
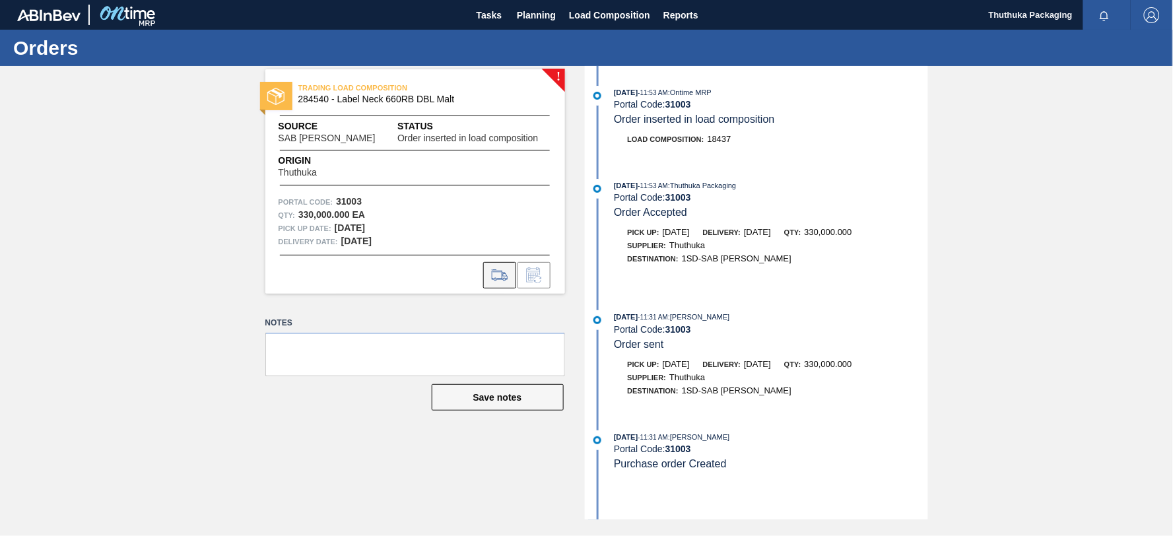
click at [495, 272] on icon at bounding box center [499, 275] width 21 height 16
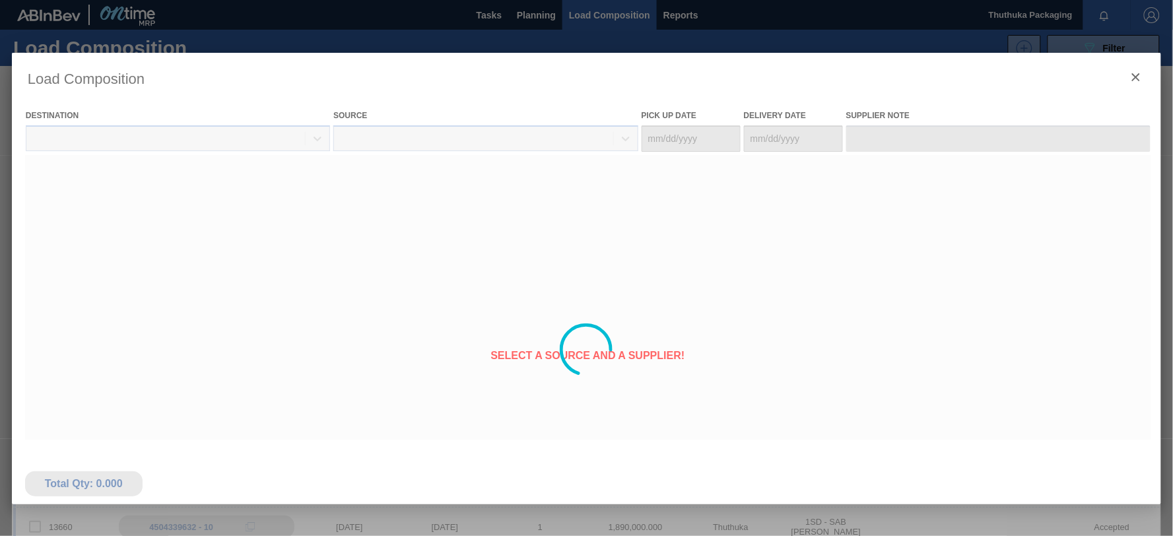
type Date "[DATE]"
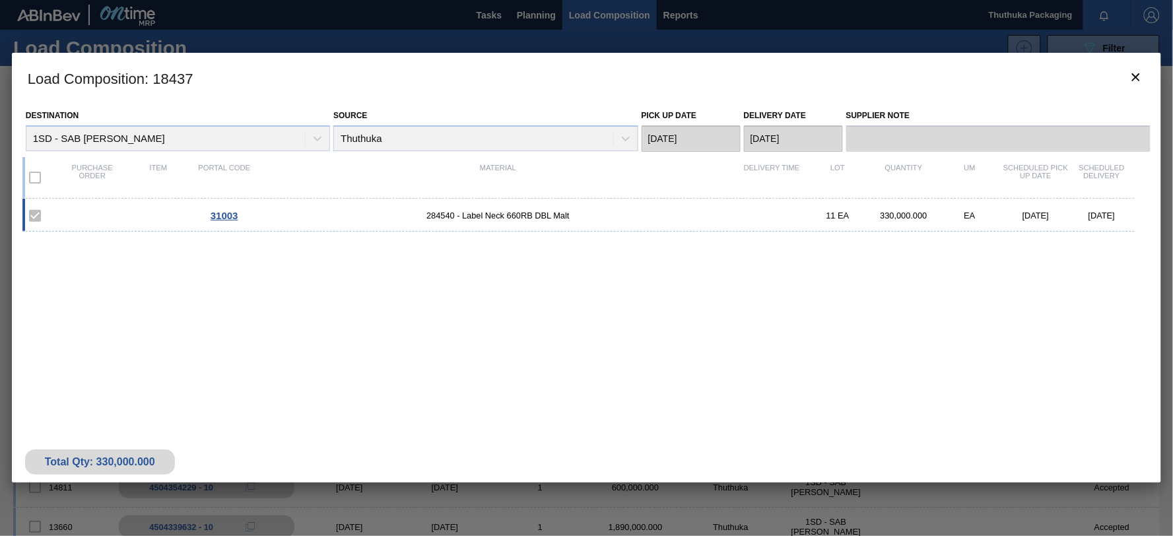
click at [38, 180] on label at bounding box center [35, 178] width 28 height 28
click at [33, 174] on label at bounding box center [35, 178] width 28 height 28
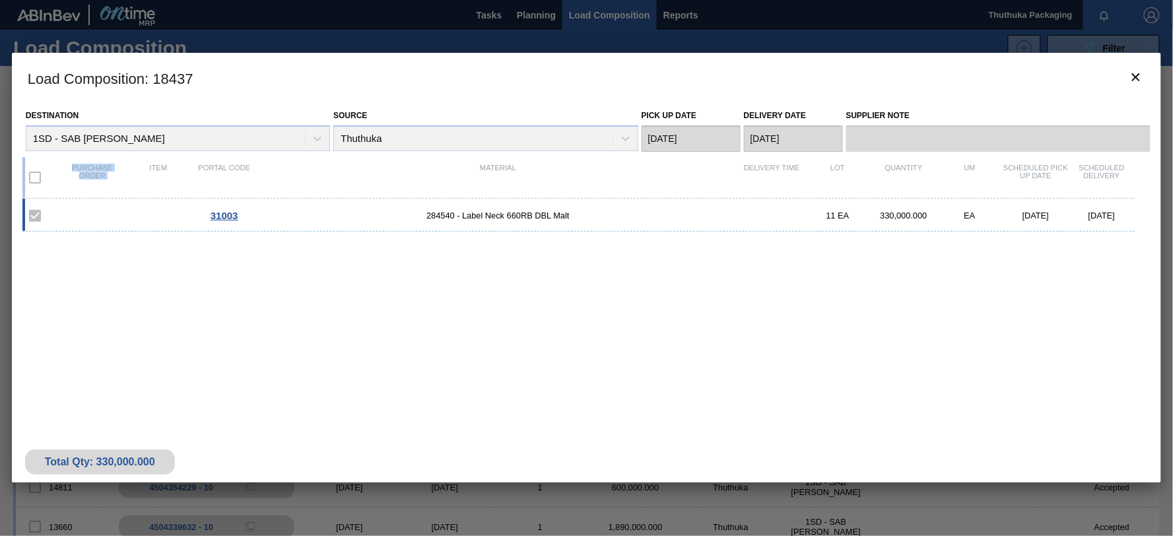
click at [33, 174] on label at bounding box center [35, 178] width 28 height 28
click at [106, 213] on div "31003 284540 - Label Neck 660RB DBL Malt 11 EA 330,000.000 EA [DATE] [DATE]" at bounding box center [578, 215] width 1113 height 33
click at [1136, 78] on icon "botão de ícone" at bounding box center [1136, 77] width 8 height 8
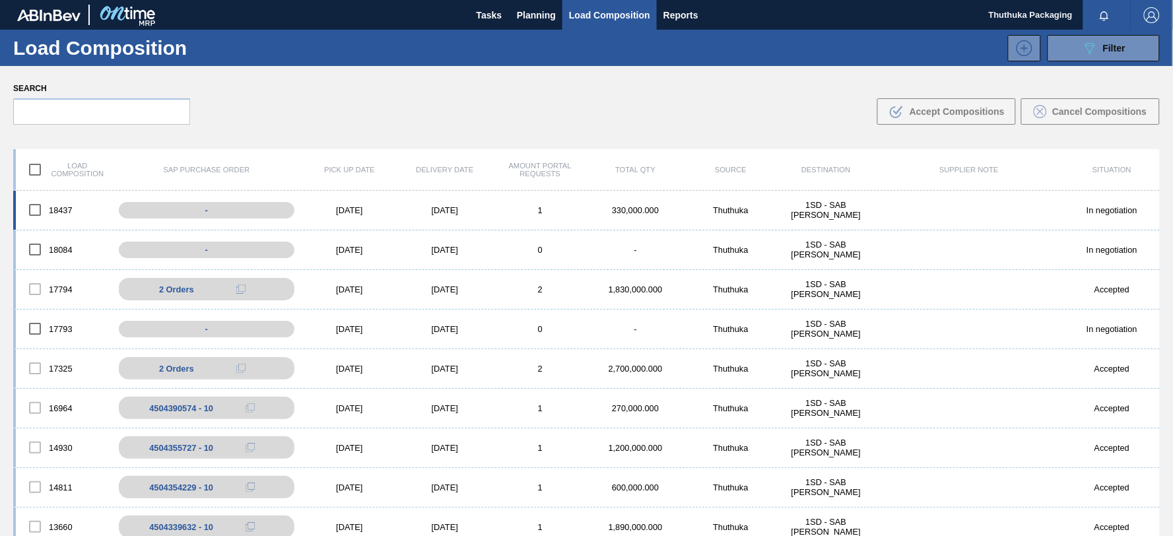
click at [458, 208] on div "[DATE]" at bounding box center [445, 210] width 95 height 10
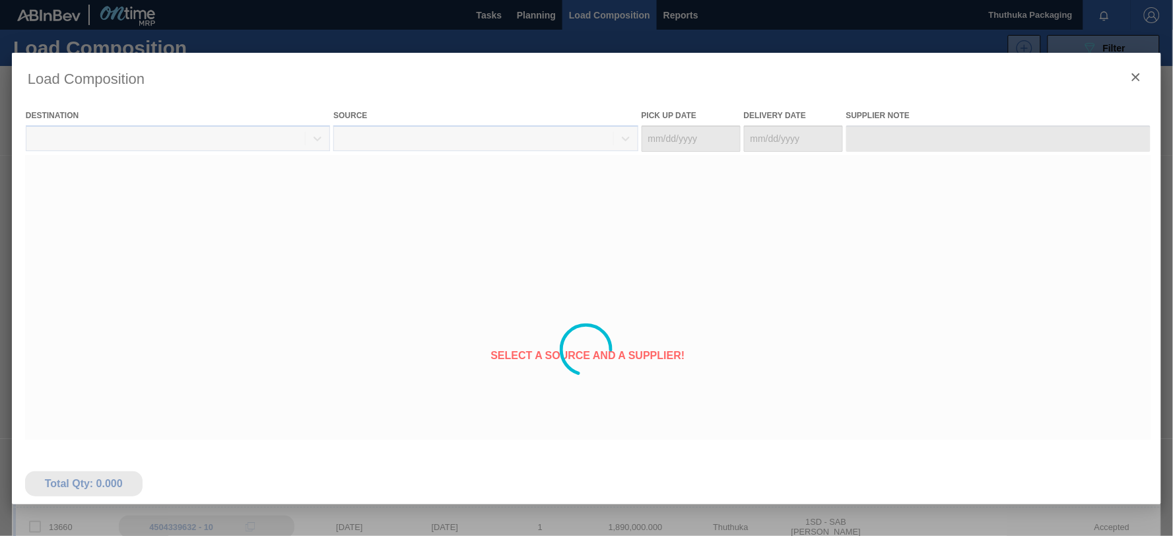
type Date "[DATE]"
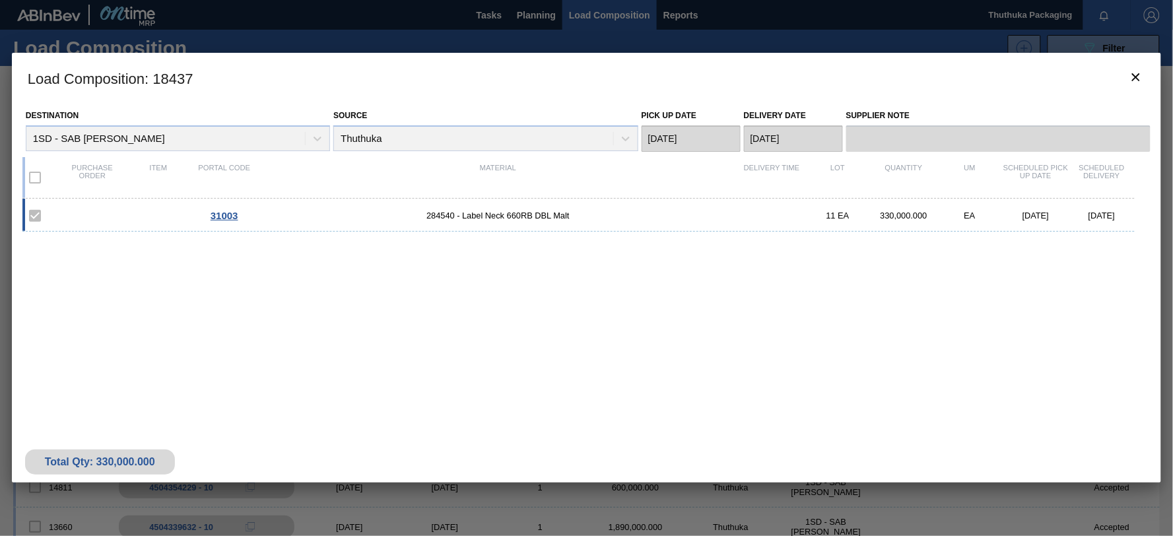
click at [34, 174] on label at bounding box center [35, 178] width 28 height 28
click at [1133, 71] on icon "botão de ícone" at bounding box center [1137, 77] width 16 height 16
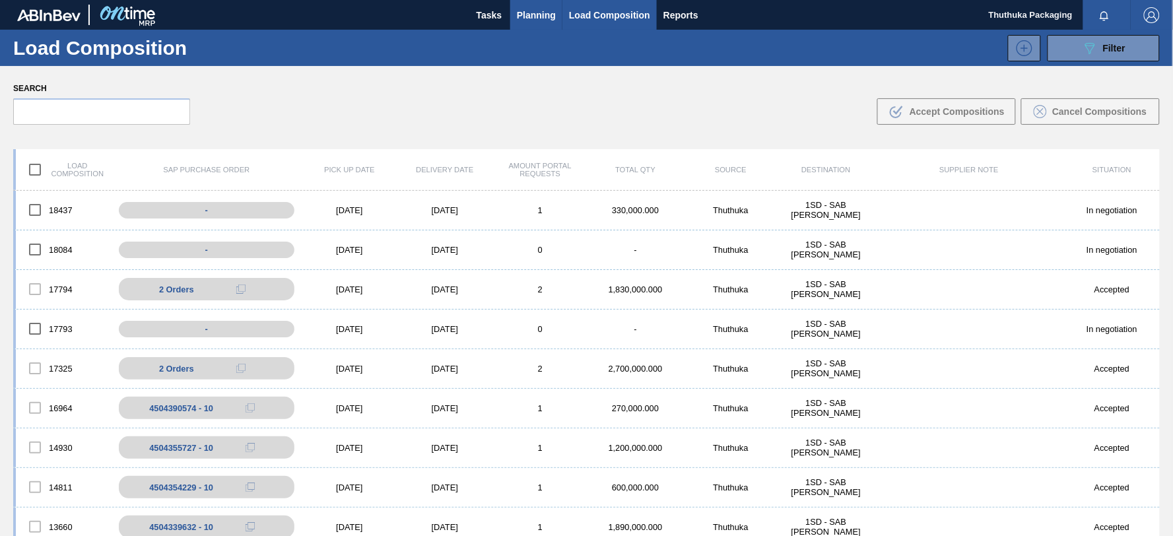
click at [529, 15] on span "Planning" at bounding box center [536, 15] width 39 height 16
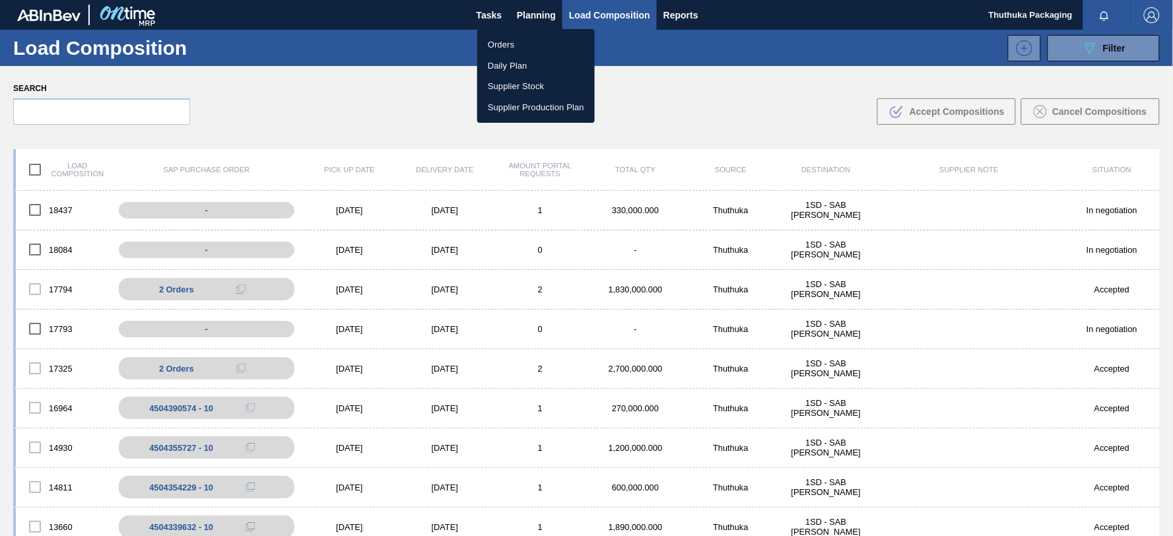
click at [512, 46] on li "Orders" at bounding box center [536, 44] width 118 height 21
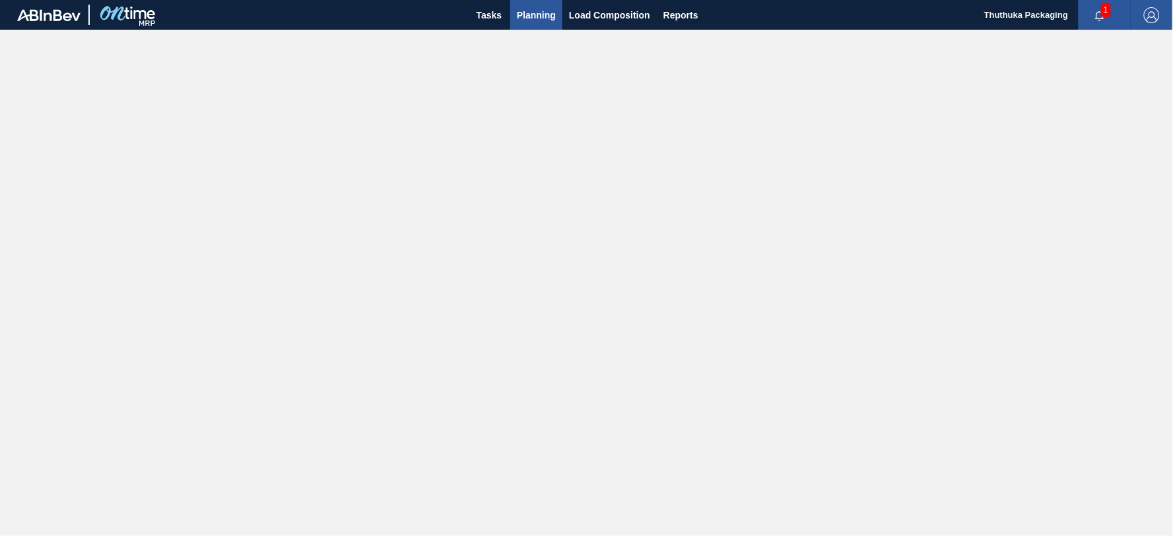
click at [539, 14] on span "Planning" at bounding box center [536, 15] width 39 height 16
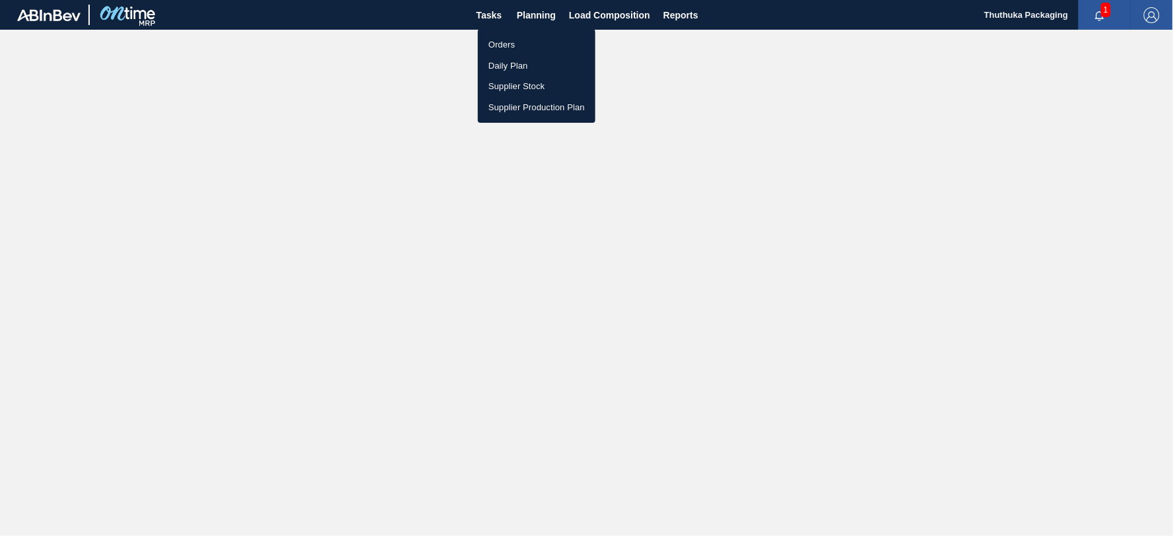
click at [506, 41] on li "Orders" at bounding box center [537, 44] width 118 height 21
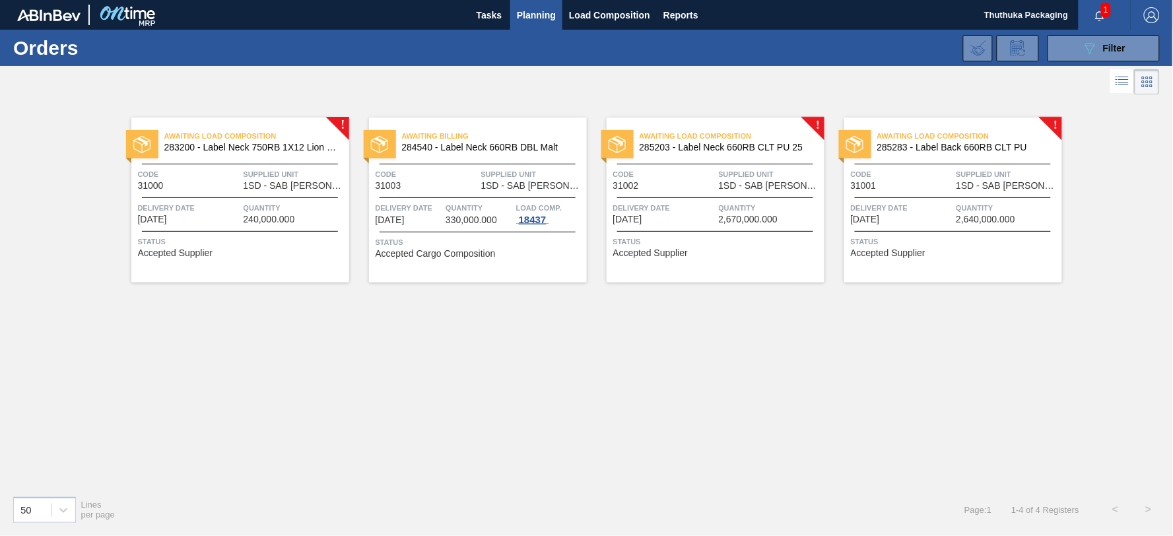
click at [535, 220] on div "18437" at bounding box center [532, 220] width 33 height 11
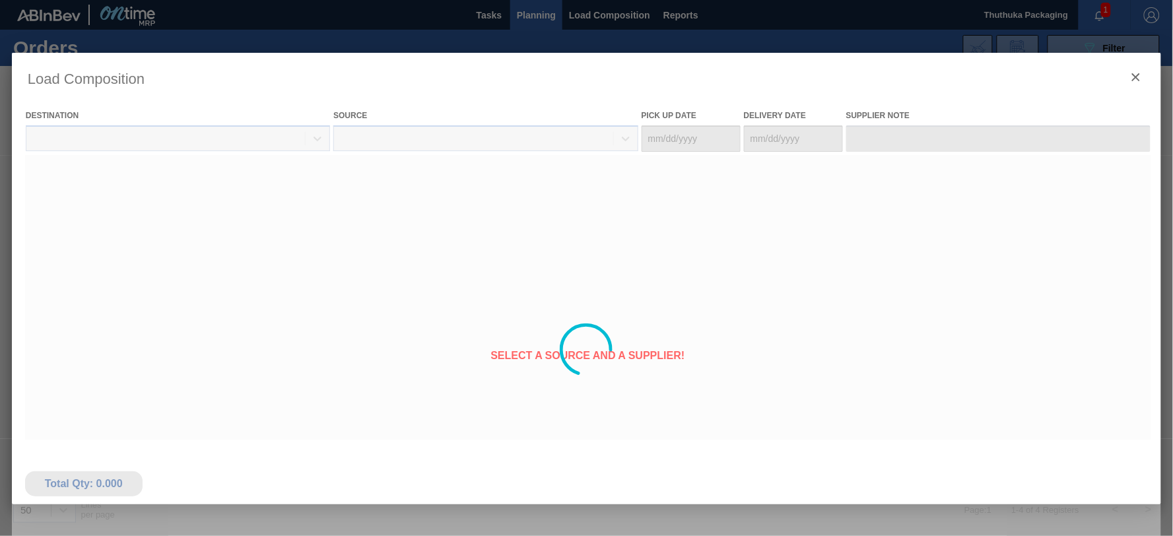
type Date "[DATE]"
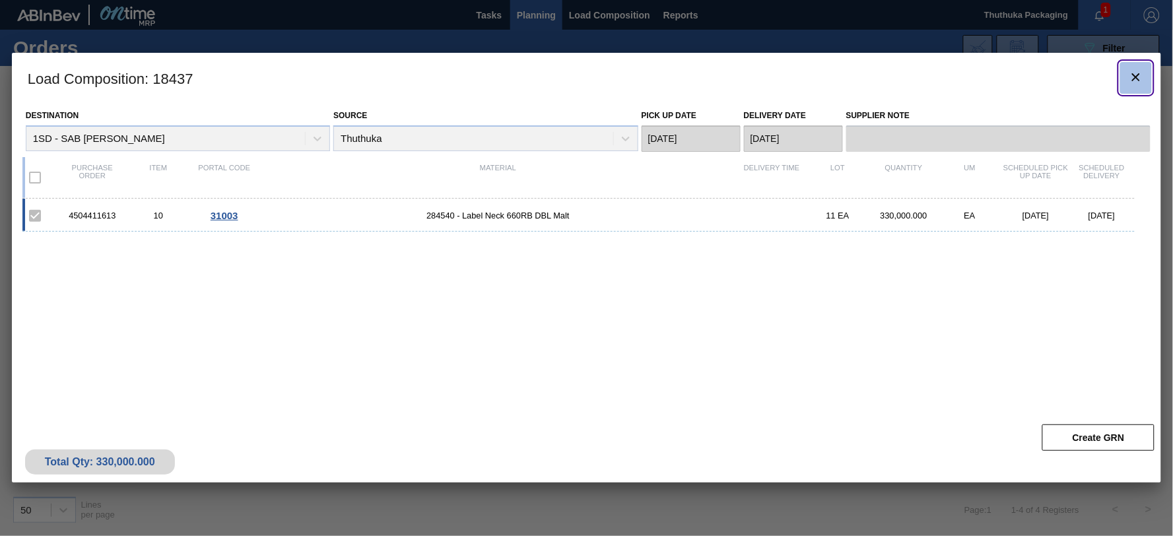
click at [1138, 77] on icon "botão de ícone" at bounding box center [1137, 77] width 16 height 16
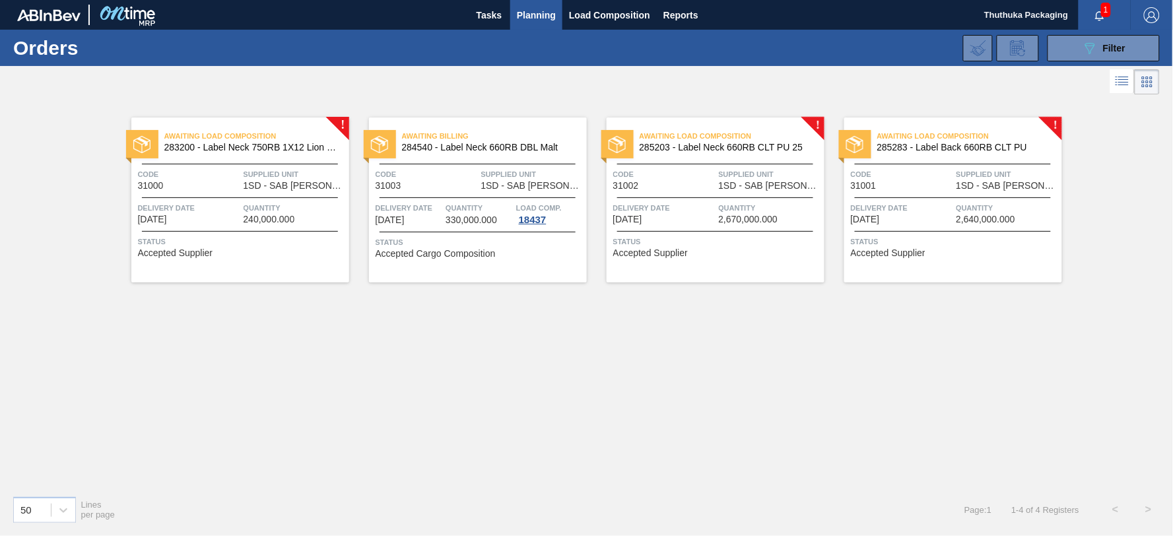
click at [300, 143] on span "283200 - Label Neck 750RB 1X12 Lion Pinc 2022" at bounding box center [251, 148] width 174 height 10
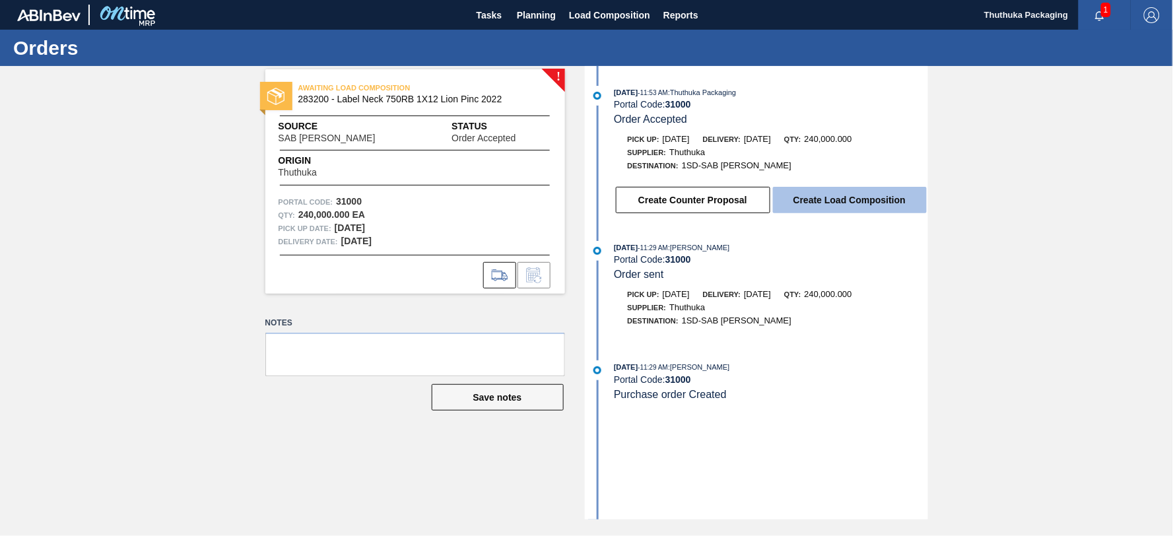
click at [808, 201] on button "Create Load Composition" at bounding box center [850, 200] width 154 height 26
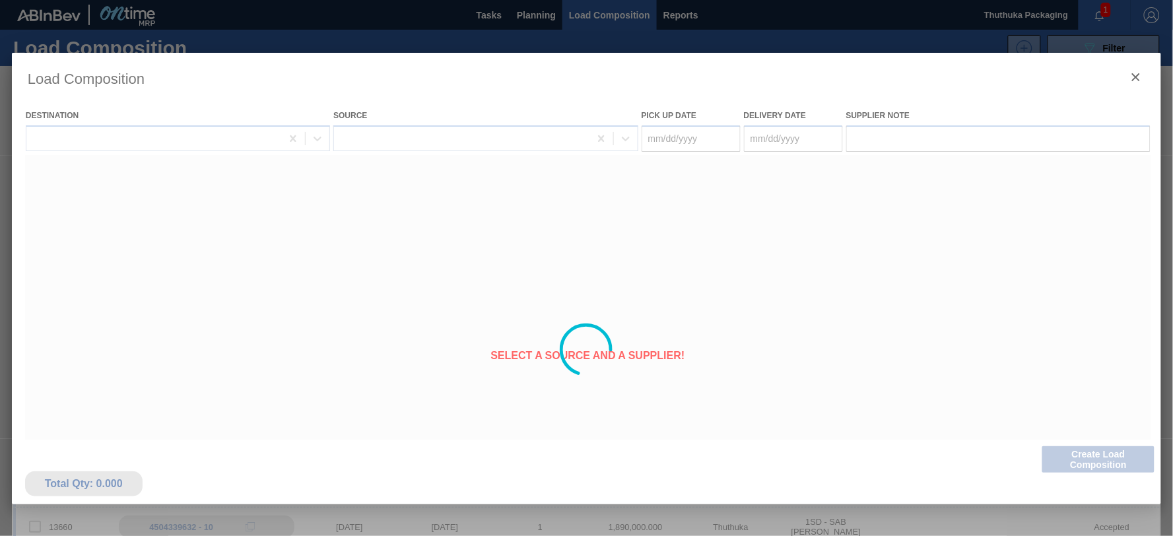
type Date "[DATE]"
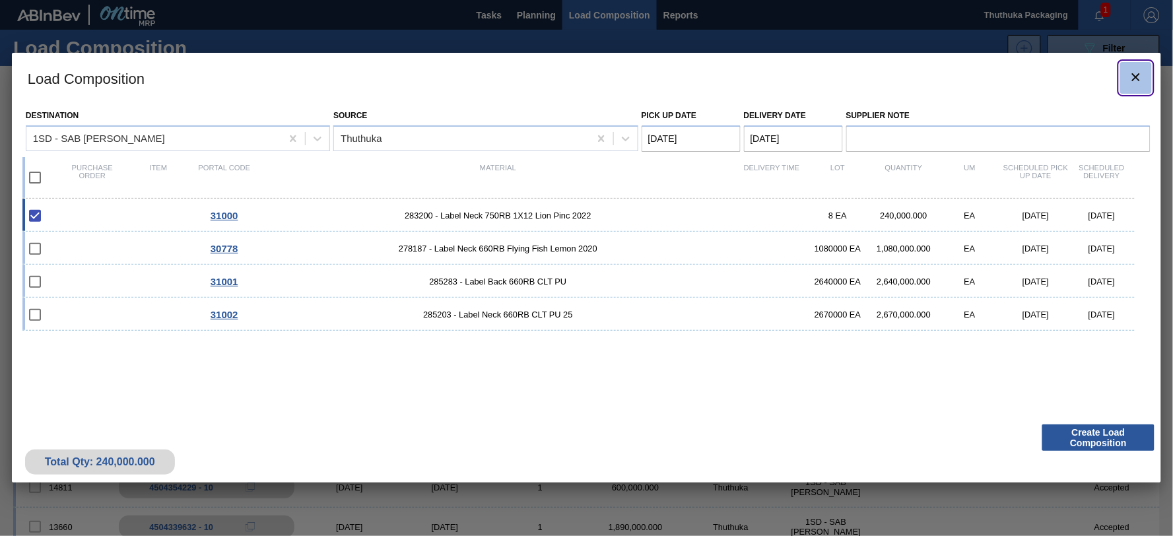
click at [1138, 74] on icon "botão de ícone" at bounding box center [1137, 77] width 16 height 16
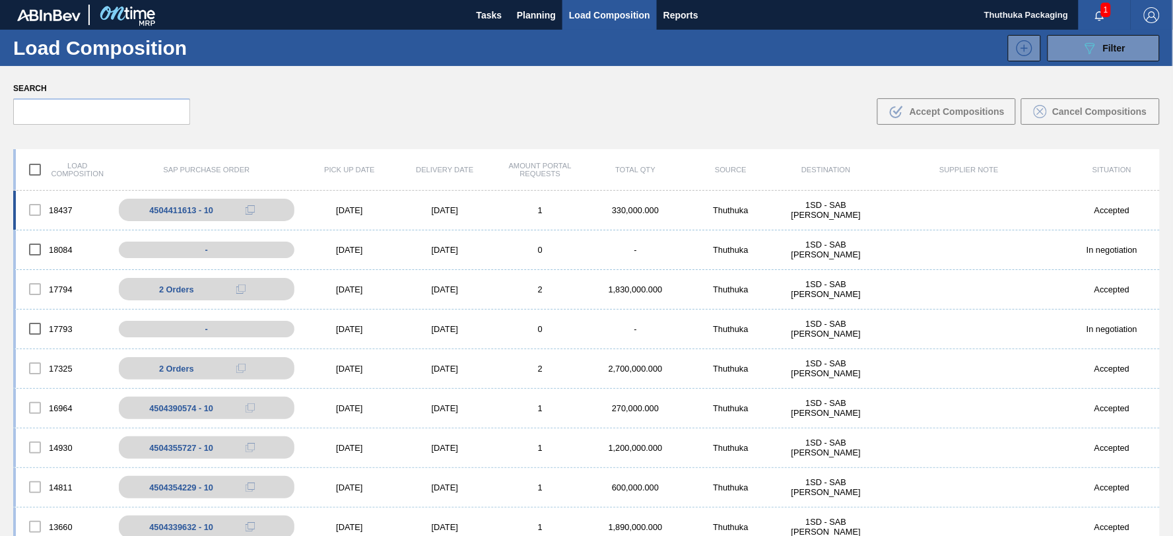
click at [545, 217] on div "18437 4504411613 - 10 08/22/2025 08/23/2025 1 330,000.000 Thuthuka 1SD - SAB Ro…" at bounding box center [586, 211] width 1147 height 40
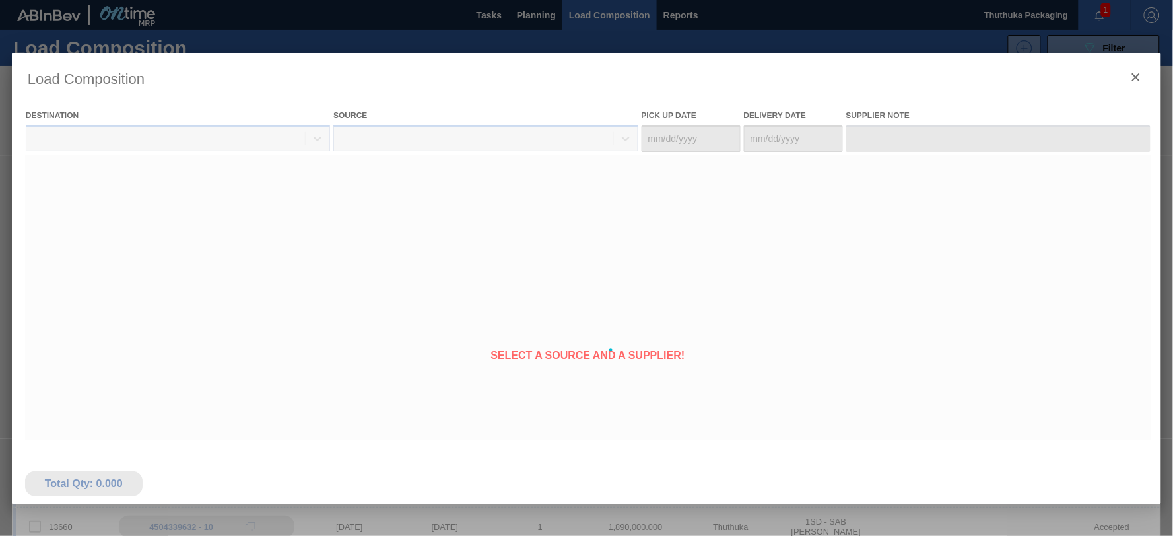
type Date "[DATE]"
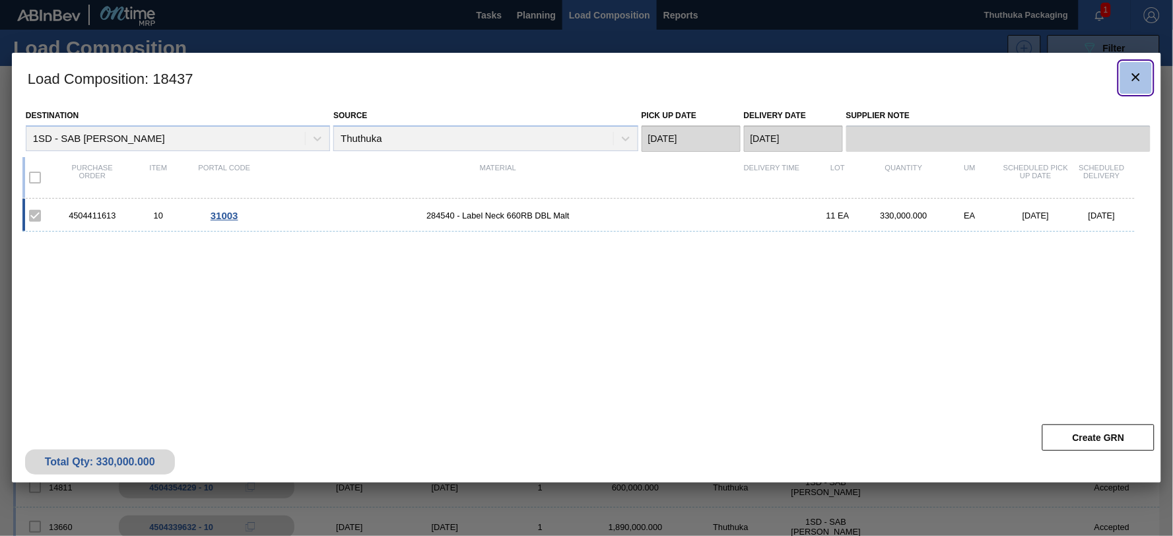
click at [1134, 77] on icon "botão de ícone" at bounding box center [1137, 77] width 16 height 16
